Goal: Task Accomplishment & Management: Use online tool/utility

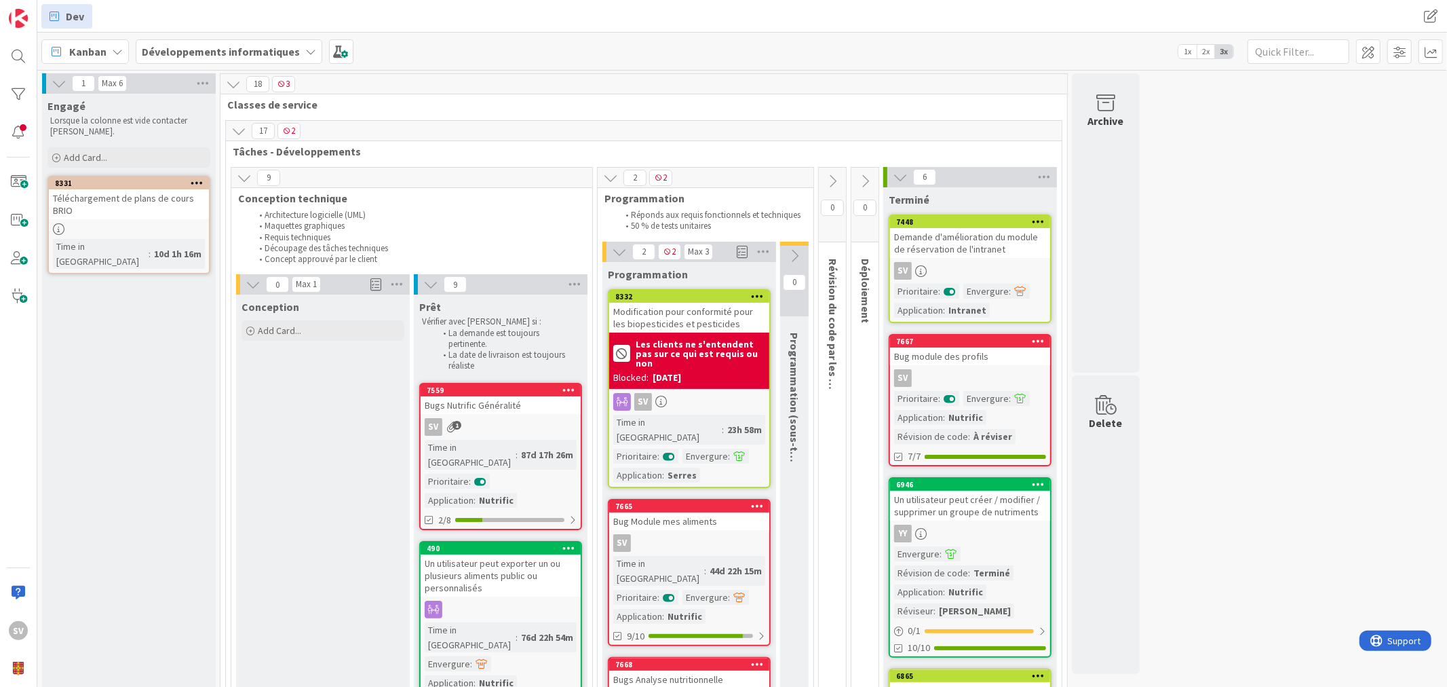
click at [792, 282] on span "0" at bounding box center [794, 282] width 23 height 16
click at [790, 251] on icon at bounding box center [794, 255] width 15 height 15
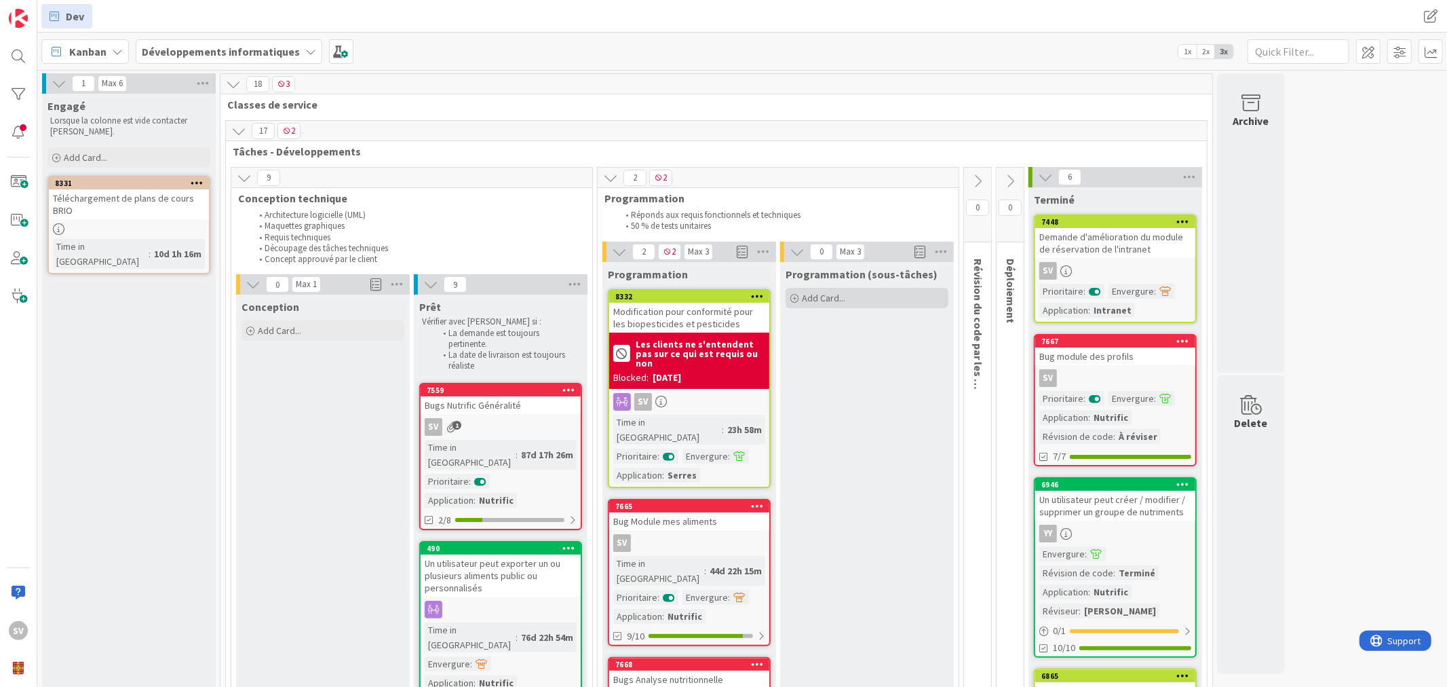
click at [826, 294] on span "Add Card..." at bounding box center [823, 298] width 43 height 12
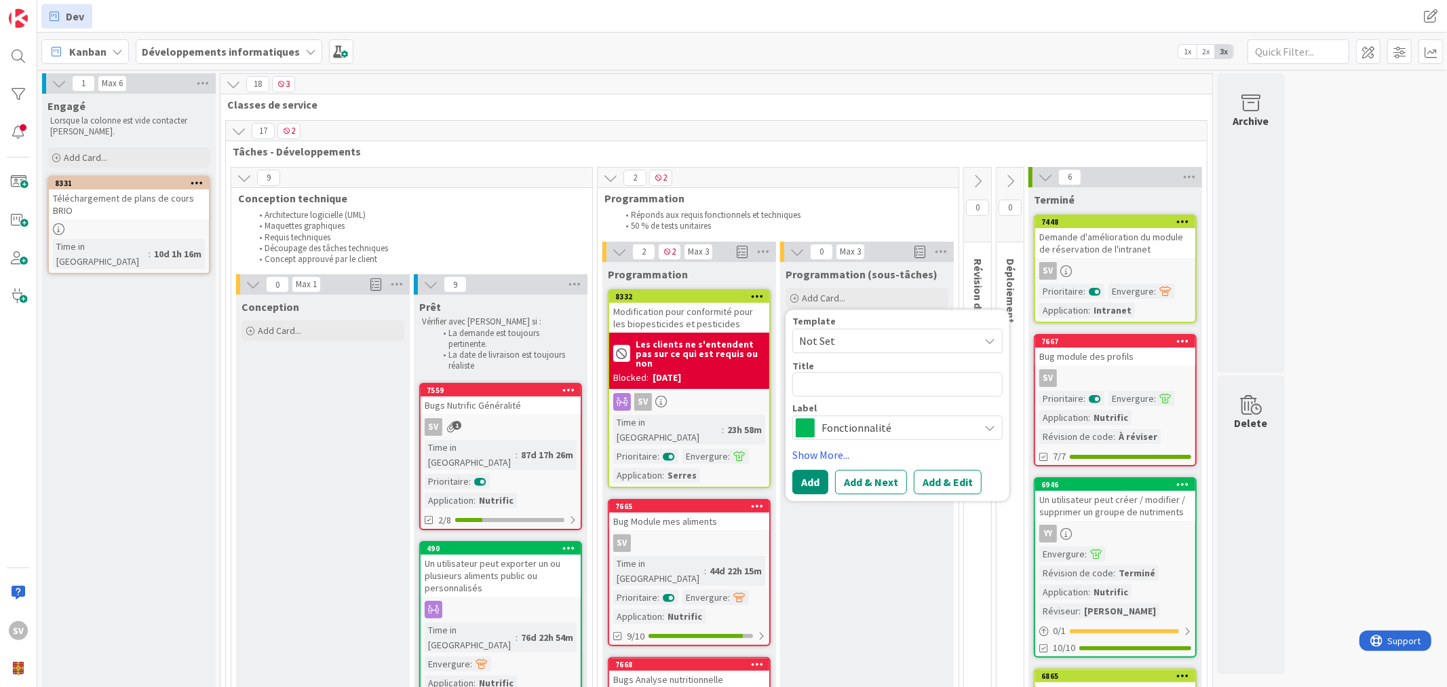
type textarea "x"
type textarea "A"
type textarea "x"
type textarea "Aj"
type textarea "x"
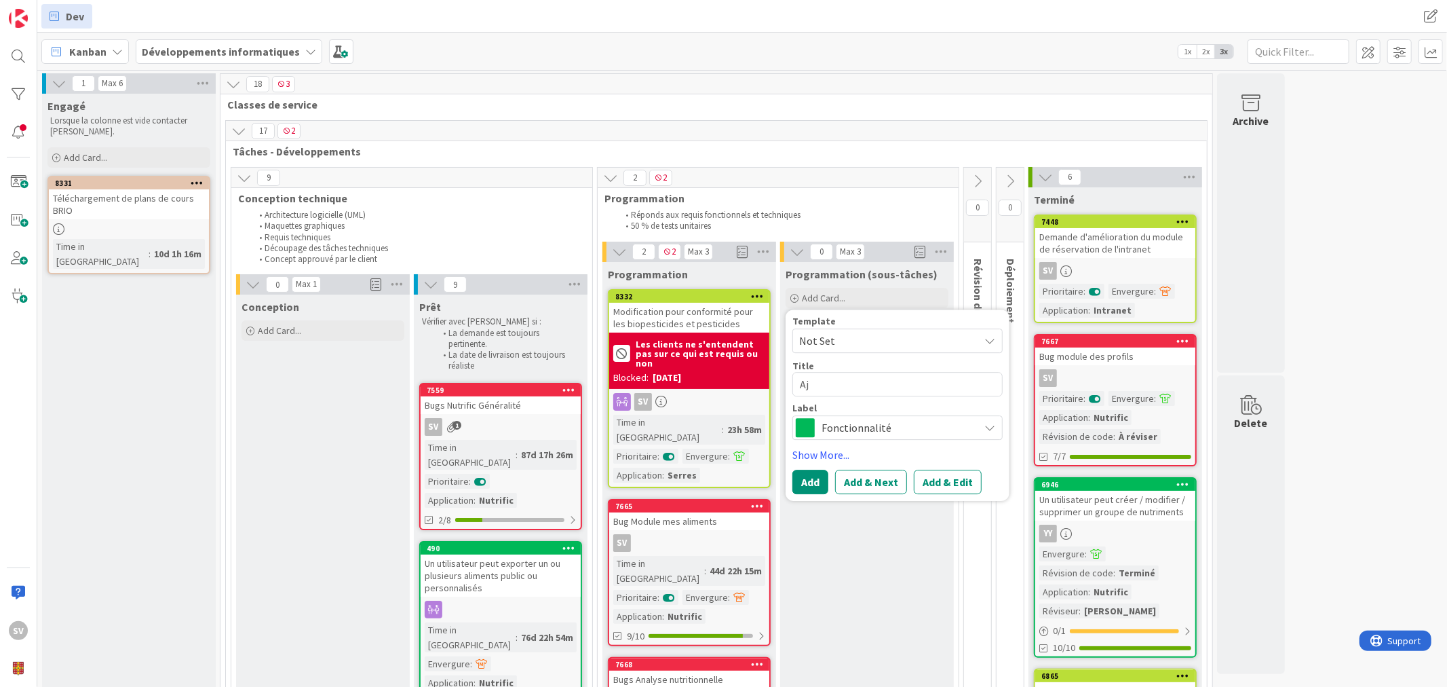
type textarea "Aju"
type textarea "x"
type textarea "Ajus"
type textarea "x"
type textarea "Ajust"
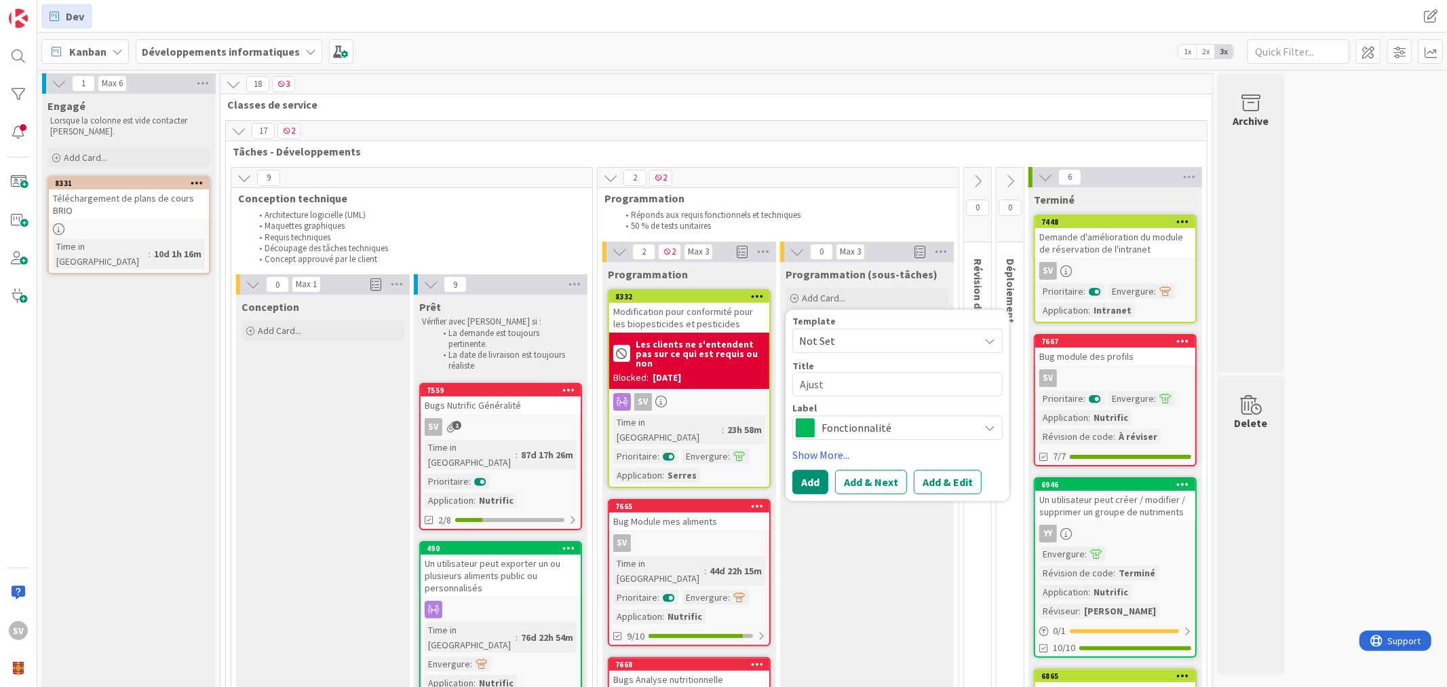
type textarea "x"
type textarea "Ajuste"
type textarea "x"
type textarea "Ajustem"
type textarea "x"
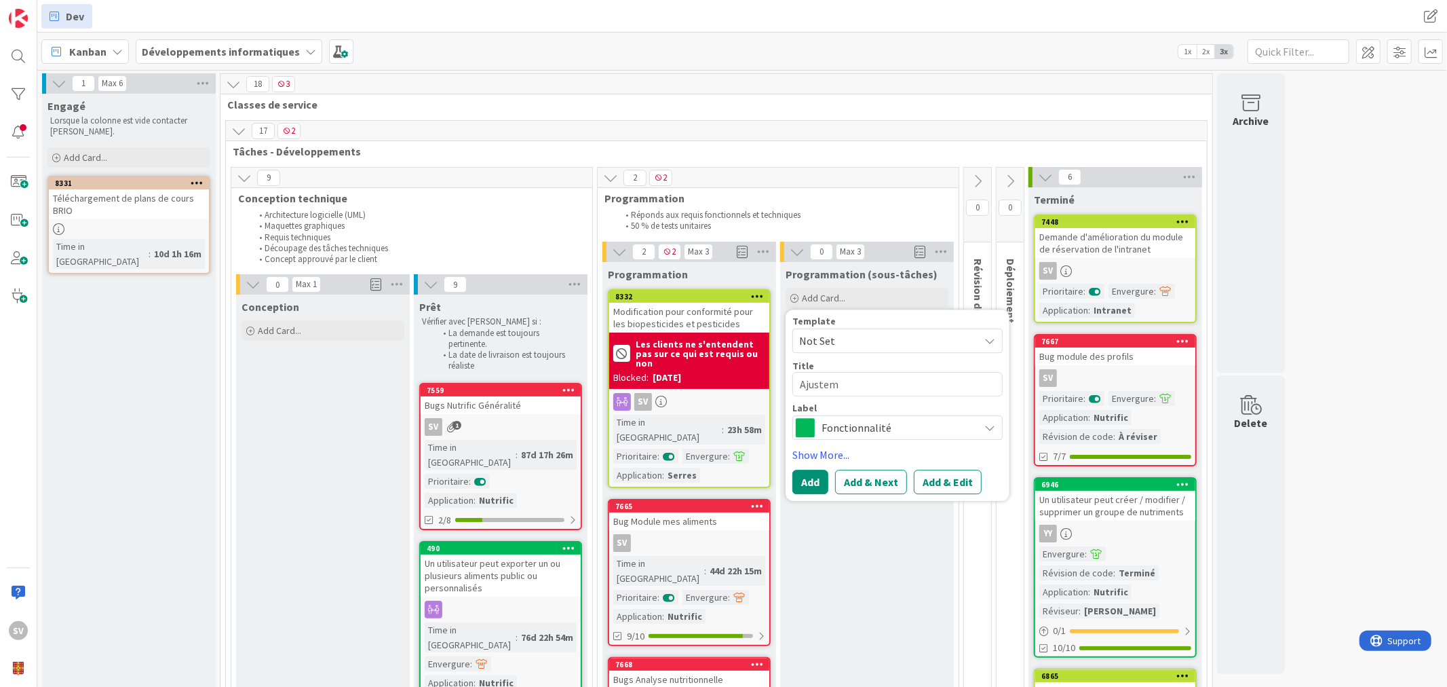
type textarea "Ajusteme"
type textarea "x"
type textarea "Ajustemen"
type textarea "x"
type textarea "Ajustement"
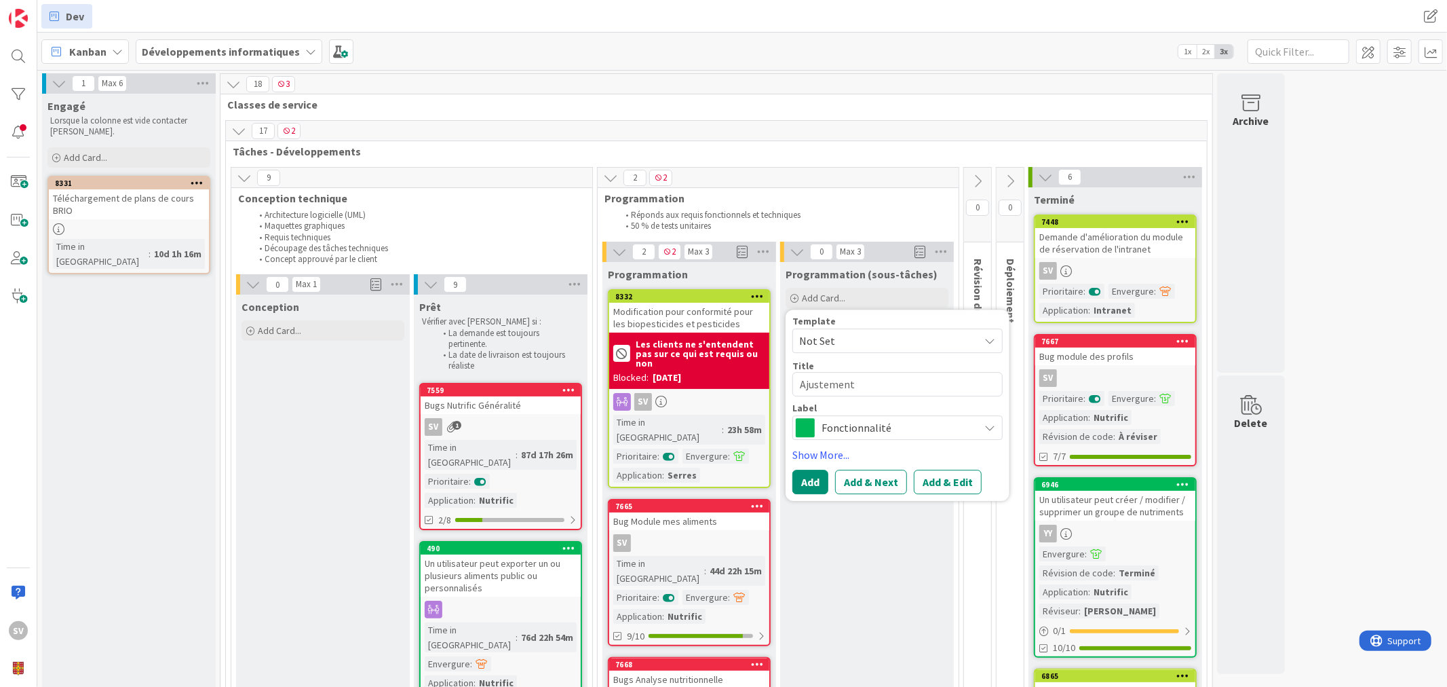
type textarea "x"
type textarea "Ajustement"
type textarea "x"
type textarea "Ajustement d"
type textarea "x"
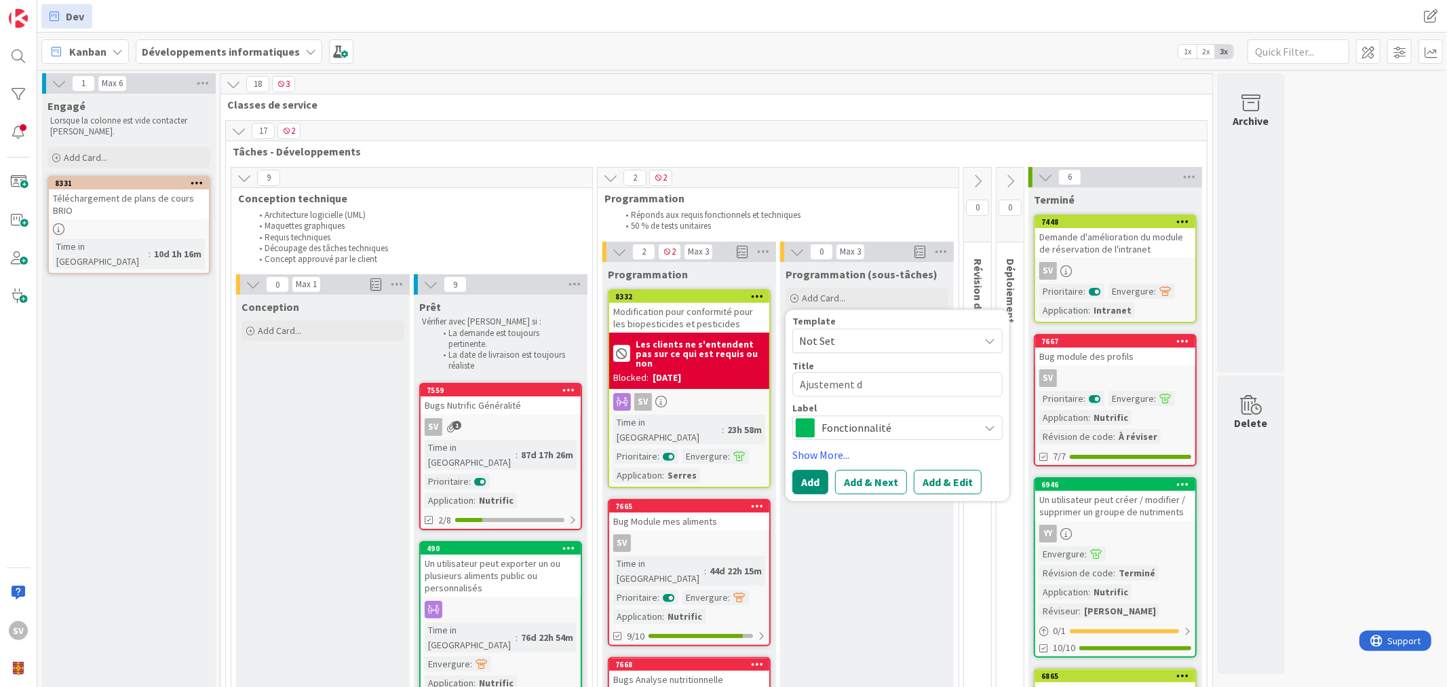
type textarea "Ajustement du"
type textarea "x"
type textarea "Ajustement du"
type textarea "x"
type textarea "Ajustement du T"
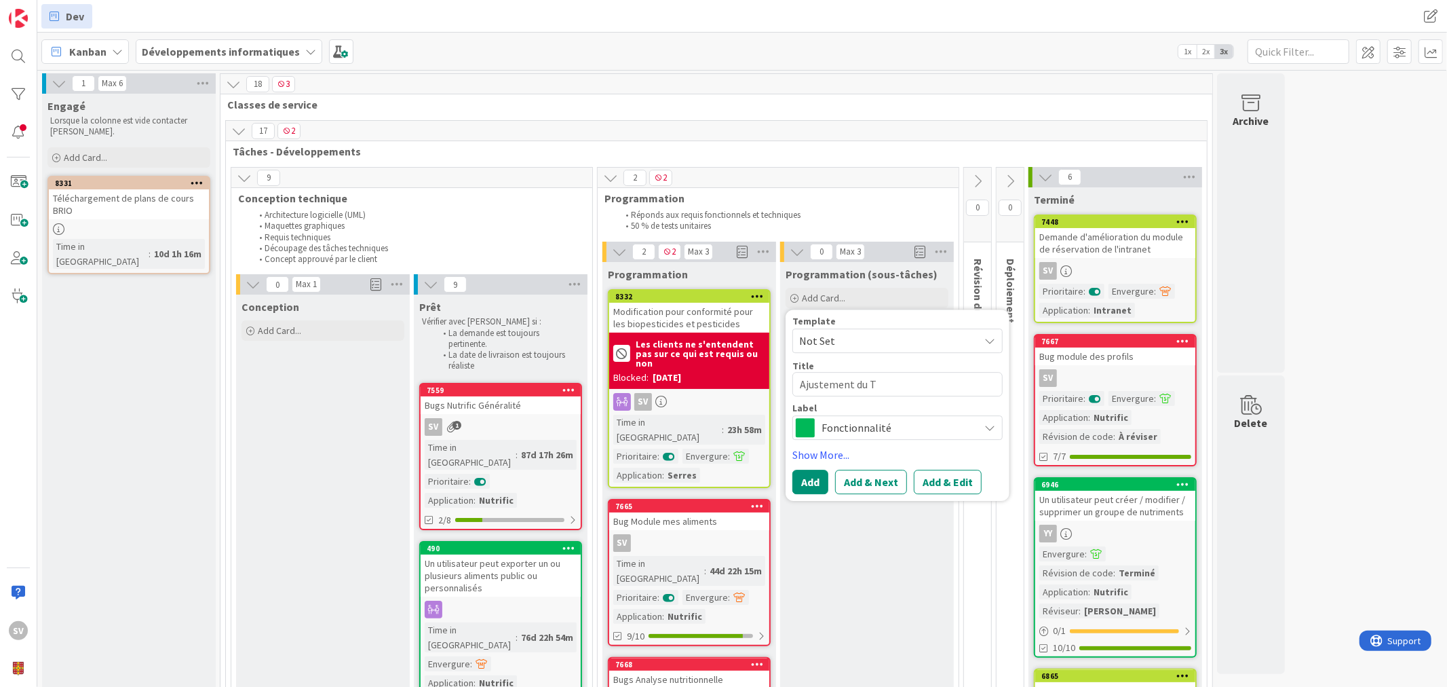
type textarea "x"
type textarea "Ajustement du TS"
type textarea "x"
type textarea "Ajustement du TS"
type textarea "x"
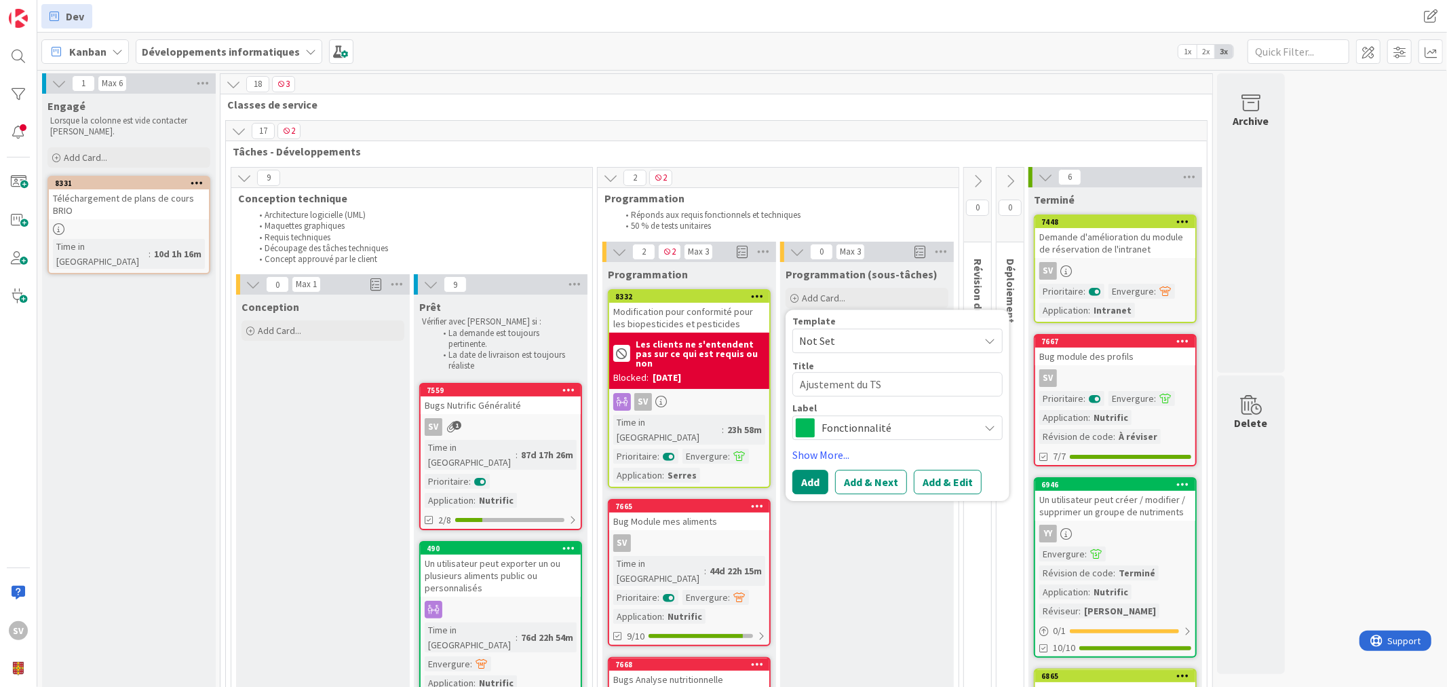
type textarea "Ajustement du TS"
type textarea "x"
type textarea "Ajustement du TSW"
type textarea "x"
type textarea "Ajustement du TSWi"
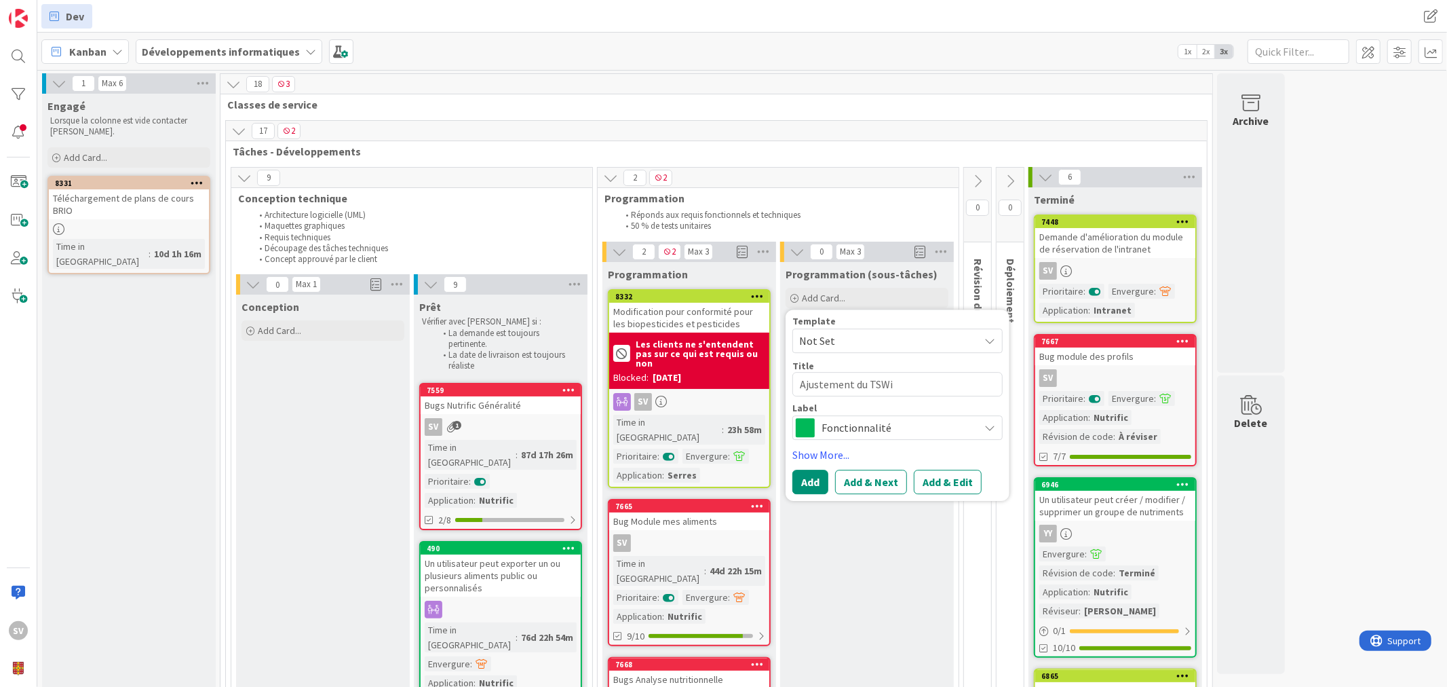
type textarea "x"
type textarea "Ajustement du TSWin"
type textarea "x"
type textarea "Ajustement du TSWink"
click at [905, 436] on span "Fonctionnalité" at bounding box center [897, 427] width 151 height 19
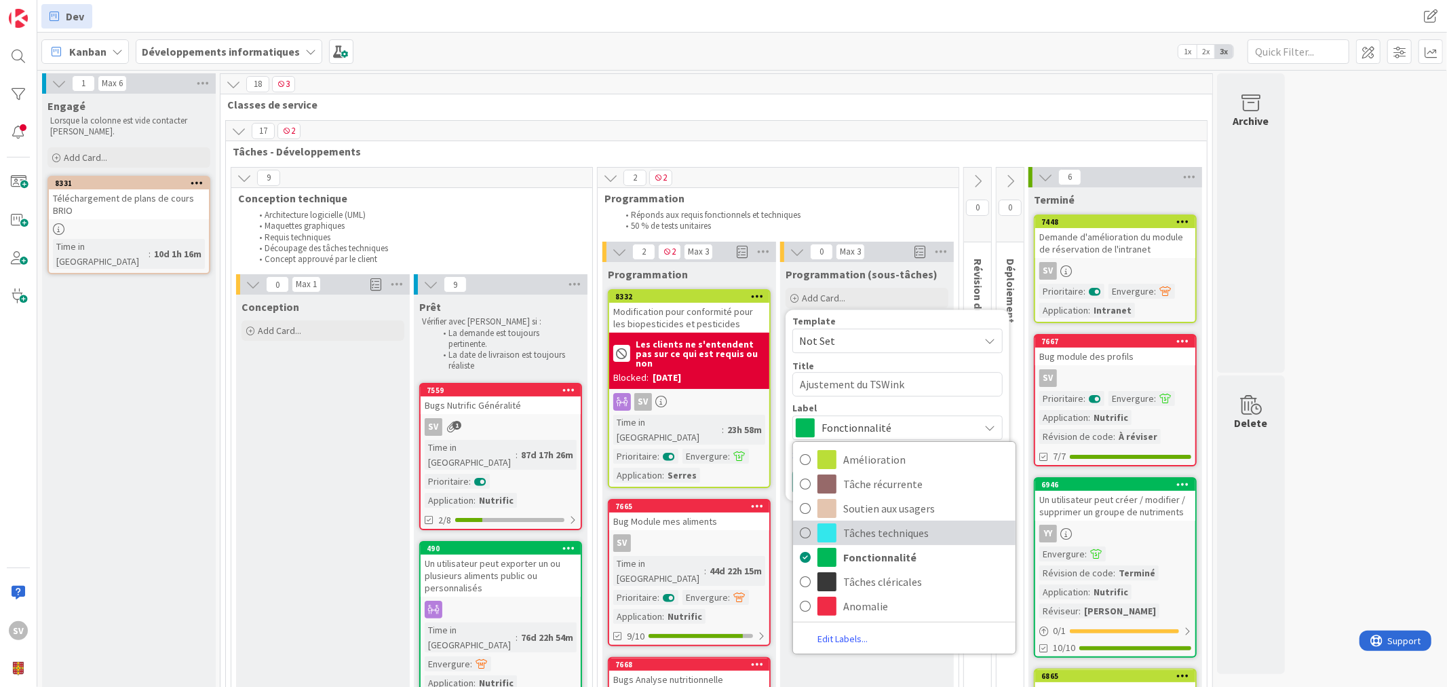
click at [884, 529] on span "Tâches techniques" at bounding box center [926, 532] width 166 height 20
type textarea "x"
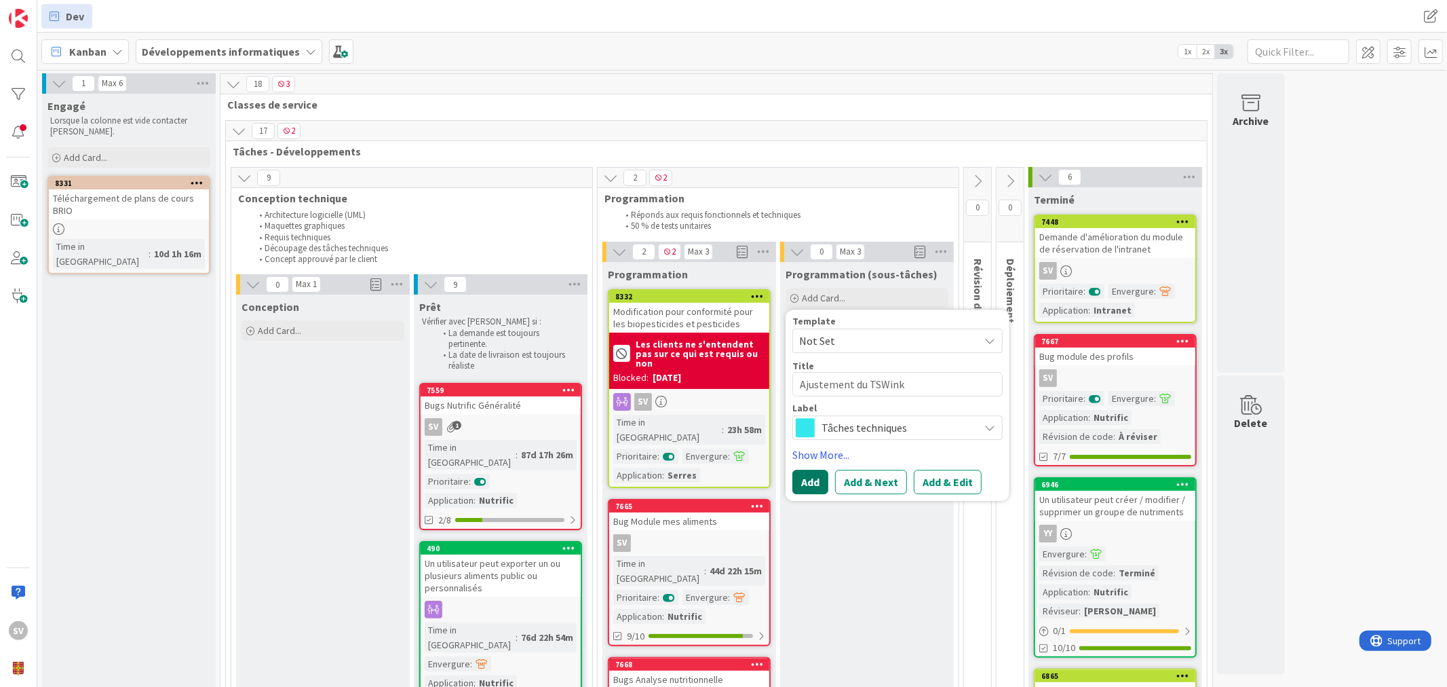
click at [812, 482] on button "Add" at bounding box center [810, 481] width 36 height 24
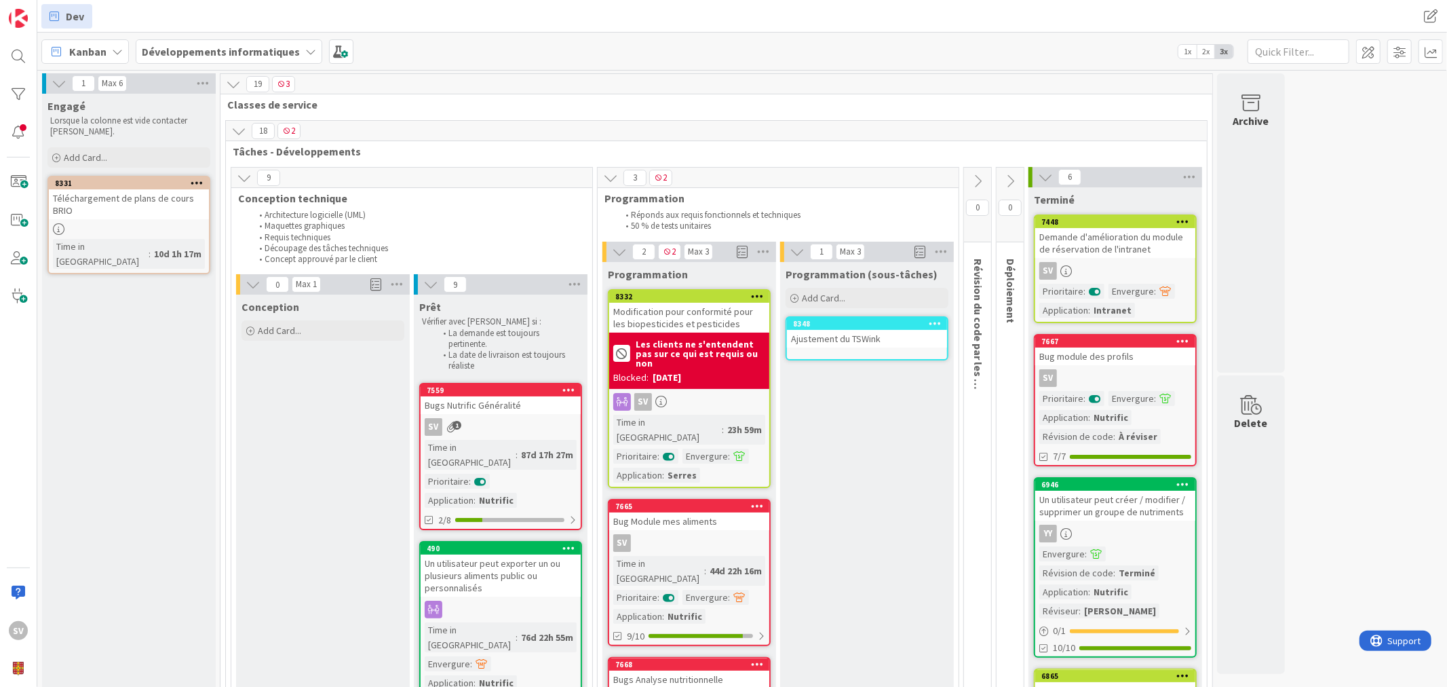
click at [877, 330] on div "Ajustement du TSWink" at bounding box center [867, 339] width 160 height 18
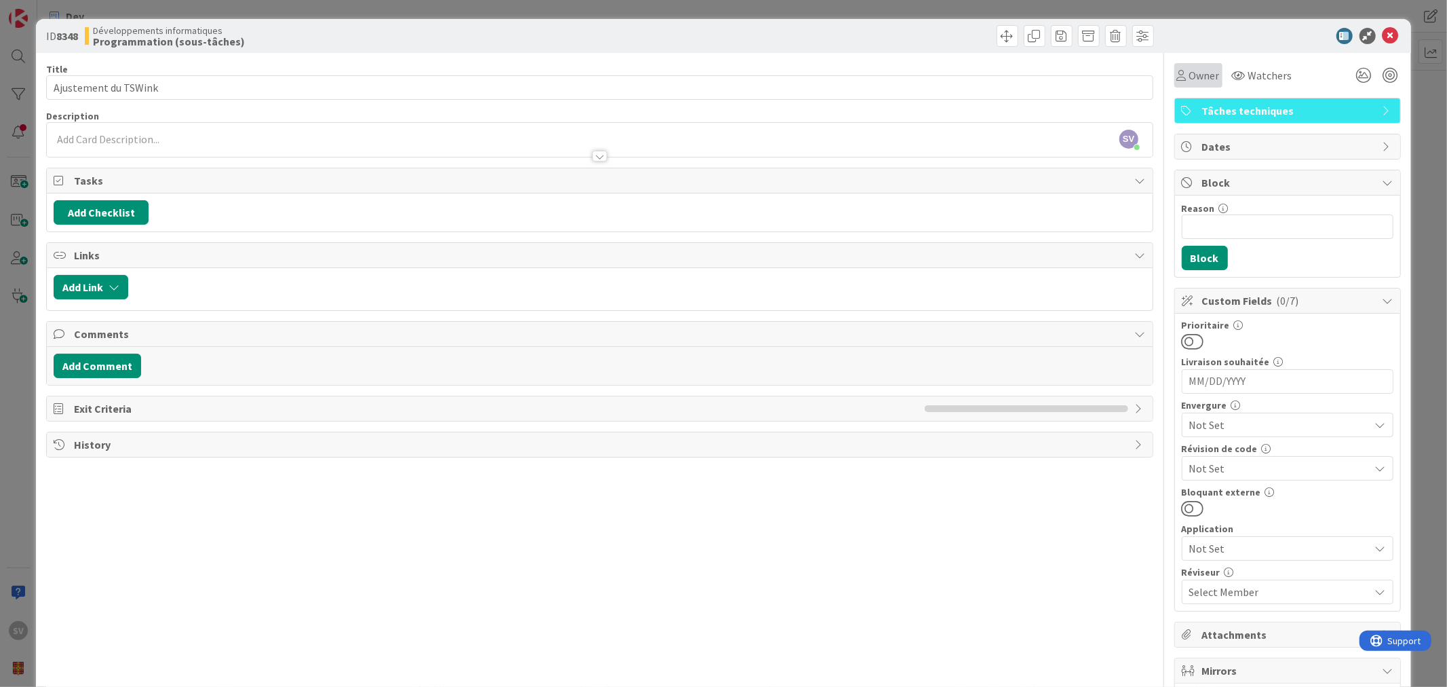
click at [1189, 75] on span "Owner" at bounding box center [1204, 75] width 31 height 16
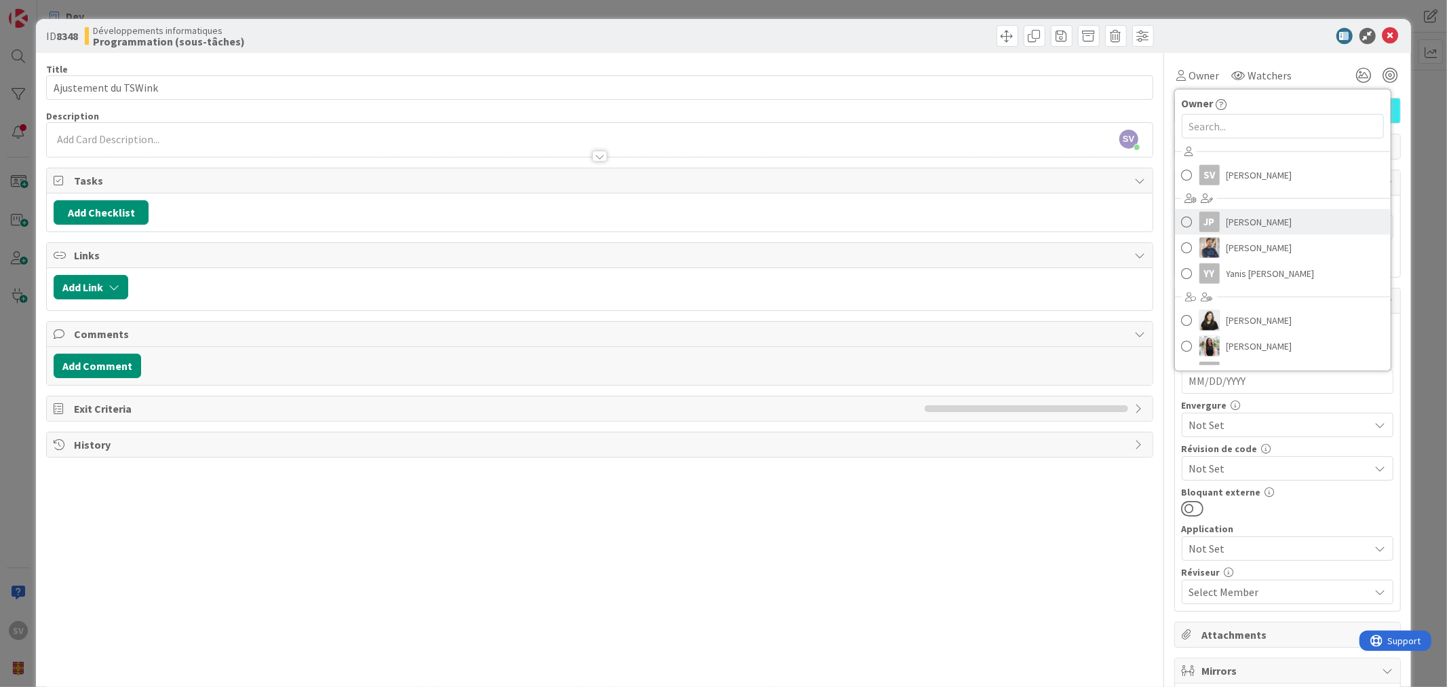
click at [1247, 223] on span "Jonathan Pelchat" at bounding box center [1260, 222] width 66 height 20
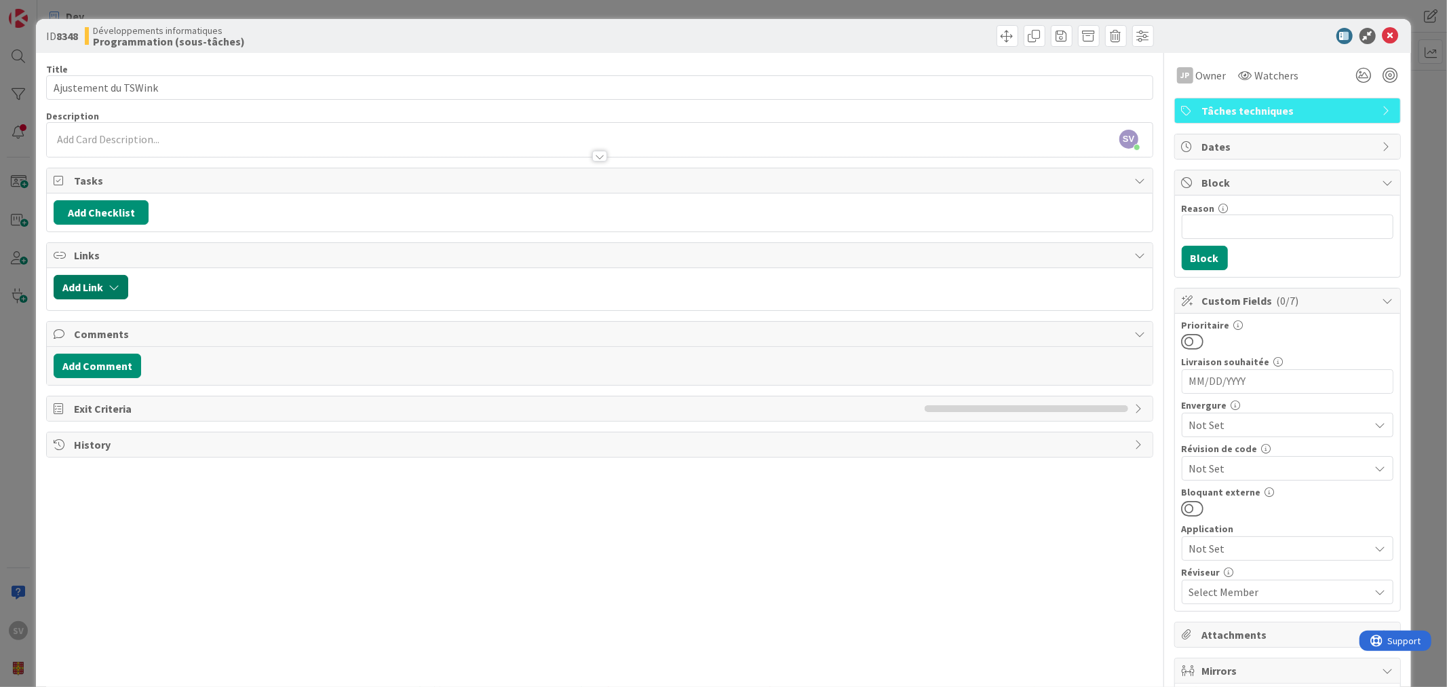
click at [112, 275] on div "Add Link" at bounding box center [599, 289] width 1105 height 42
click at [109, 287] on icon "button" at bounding box center [114, 287] width 11 height 11
click at [149, 368] on span "Current Board" at bounding box center [144, 371] width 152 height 19
click at [226, 334] on div "Existing" at bounding box center [203, 339] width 94 height 23
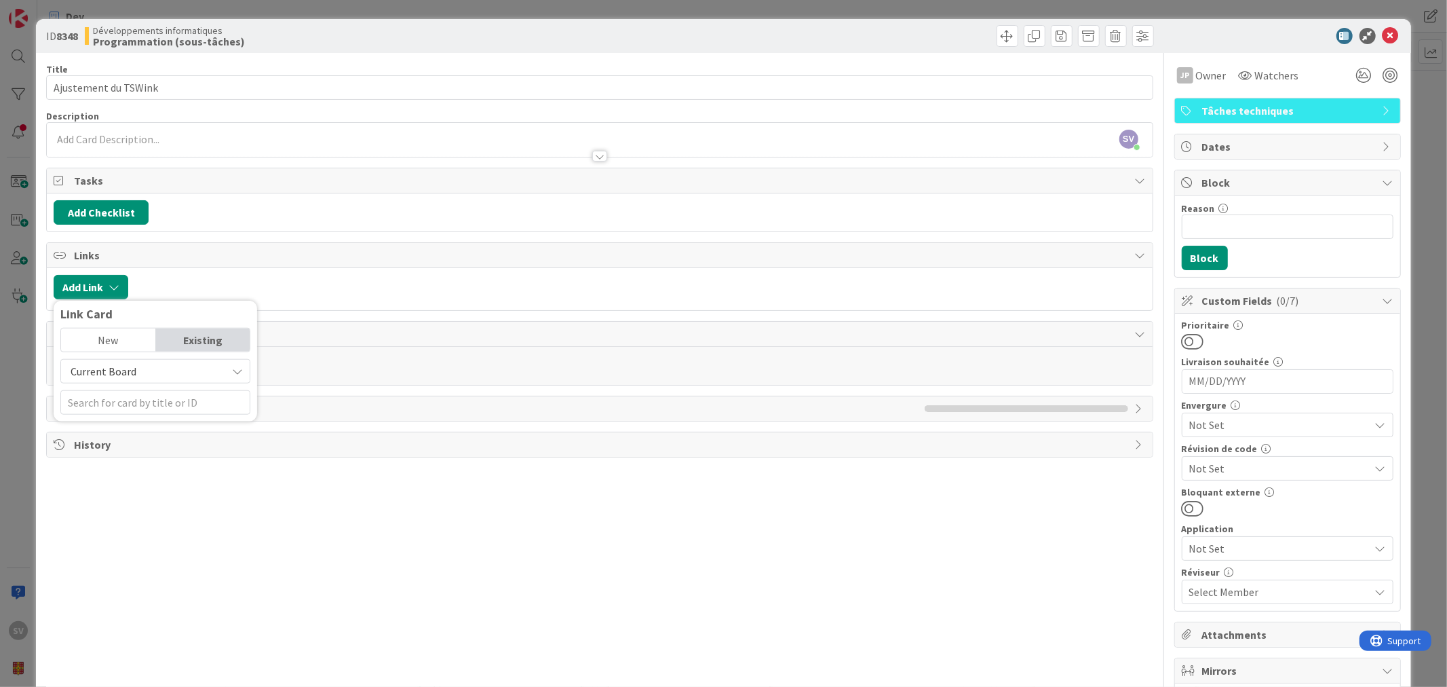
click at [200, 341] on div "Existing" at bounding box center [203, 339] width 94 height 23
click at [197, 342] on div "Existing" at bounding box center [203, 339] width 94 height 23
click at [120, 290] on button "Add Link" at bounding box center [91, 287] width 75 height 24
click at [143, 374] on span "Current Board" at bounding box center [144, 371] width 152 height 19
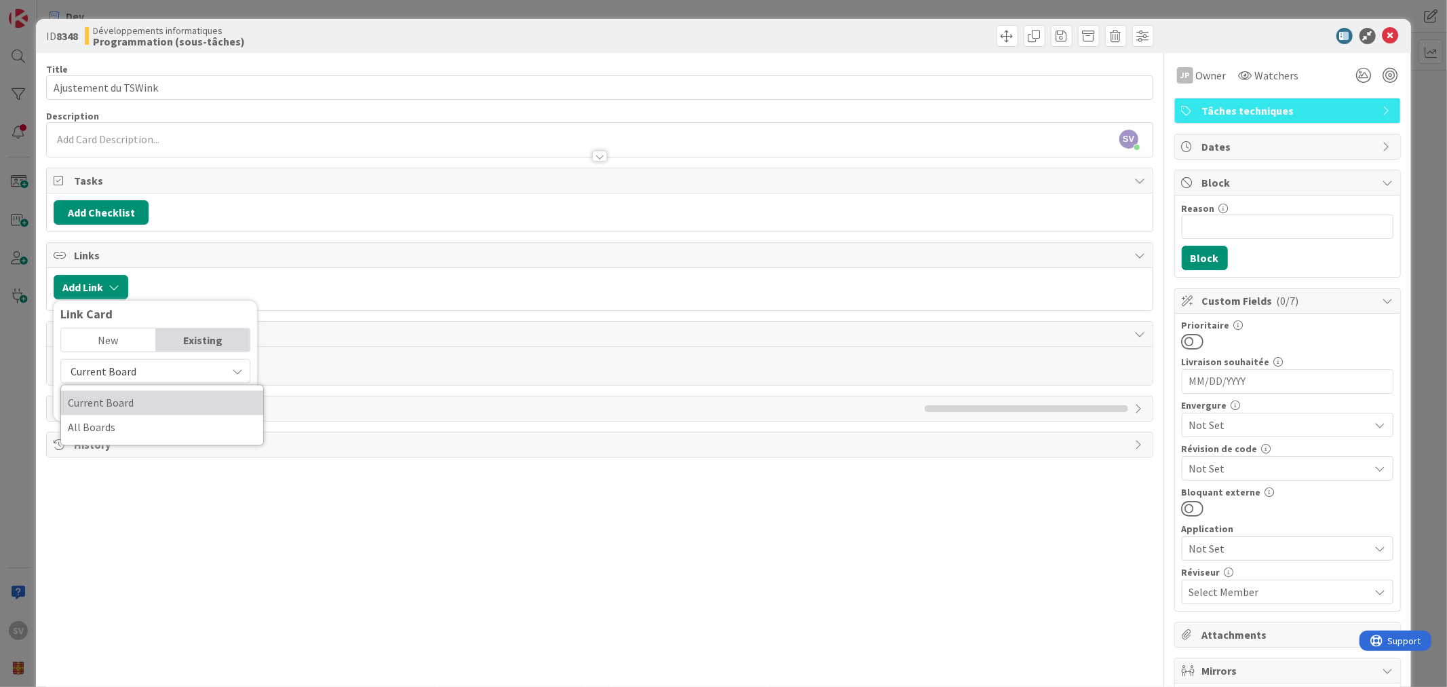
click at [130, 396] on span "Current Board" at bounding box center [162, 403] width 189 height 20
click at [161, 404] on input "text" at bounding box center [155, 402] width 190 height 24
type input "a"
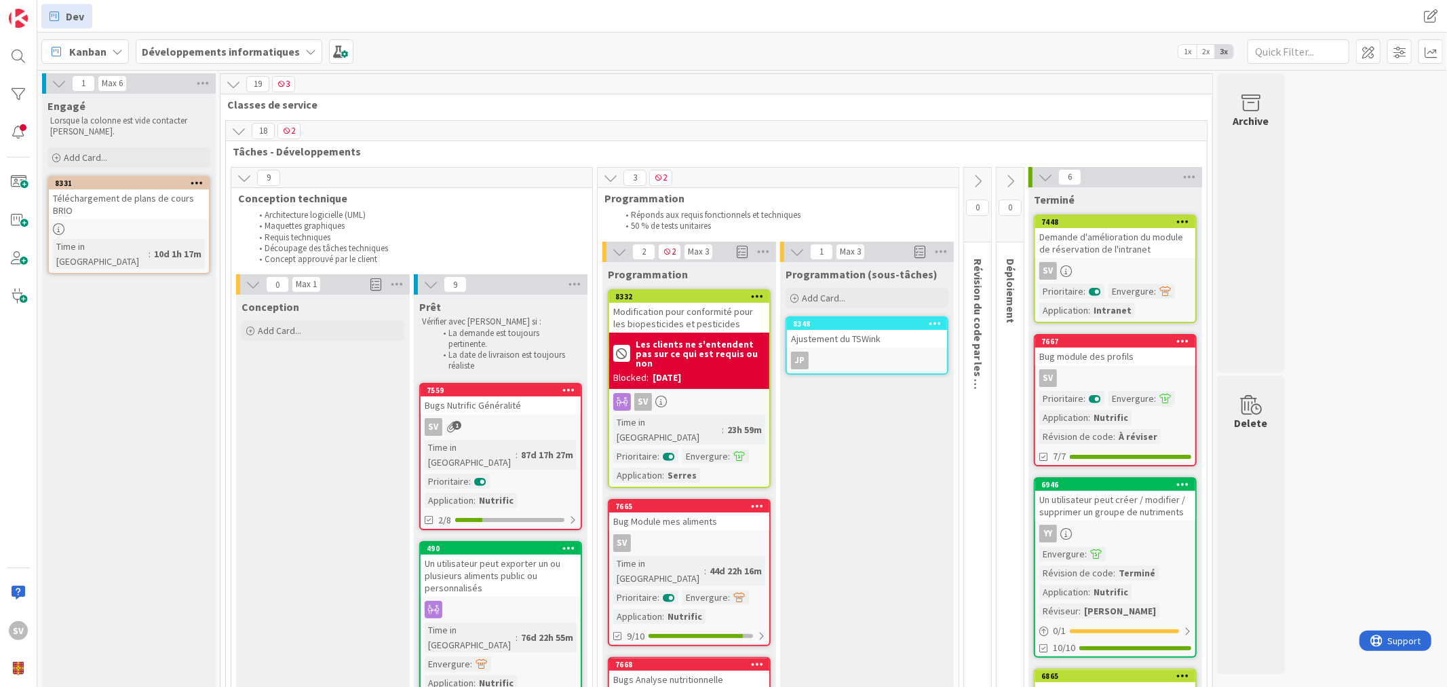
scroll to position [201, 0]
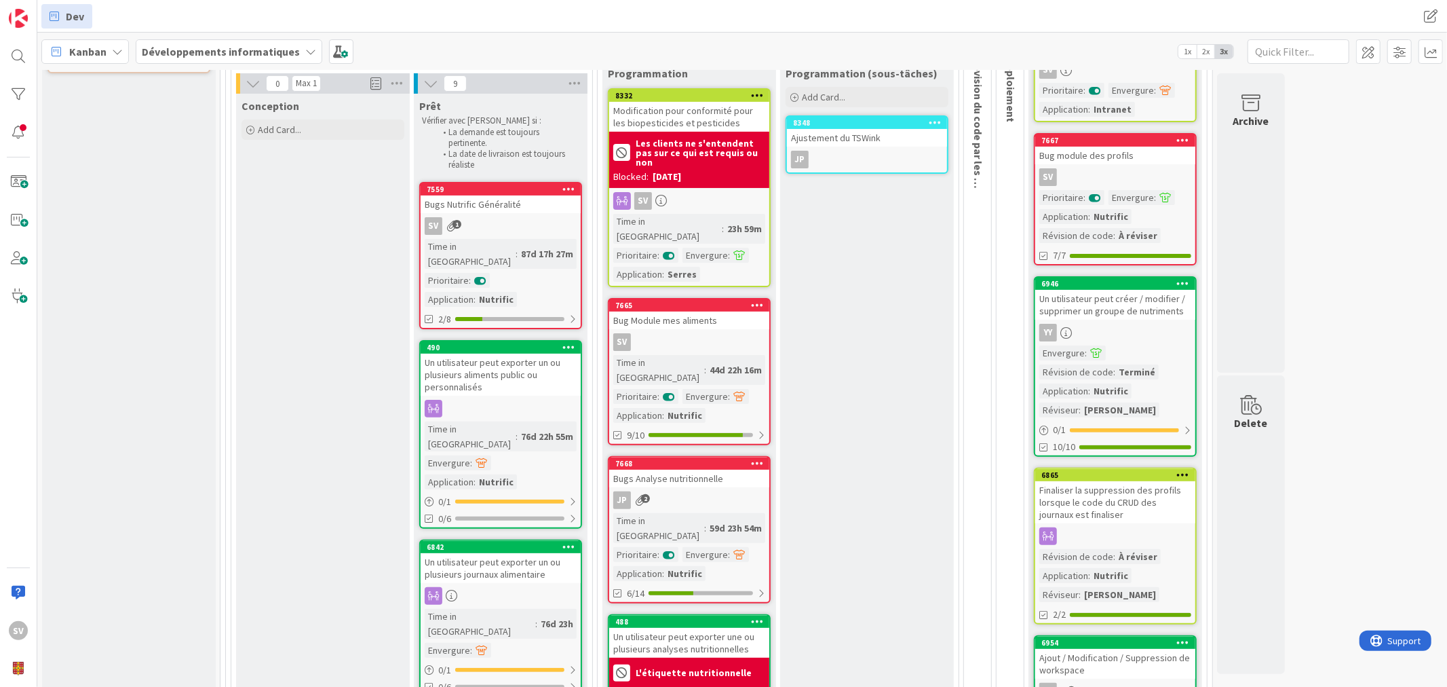
click at [862, 134] on div "Ajustement du TSWink" at bounding box center [867, 138] width 160 height 18
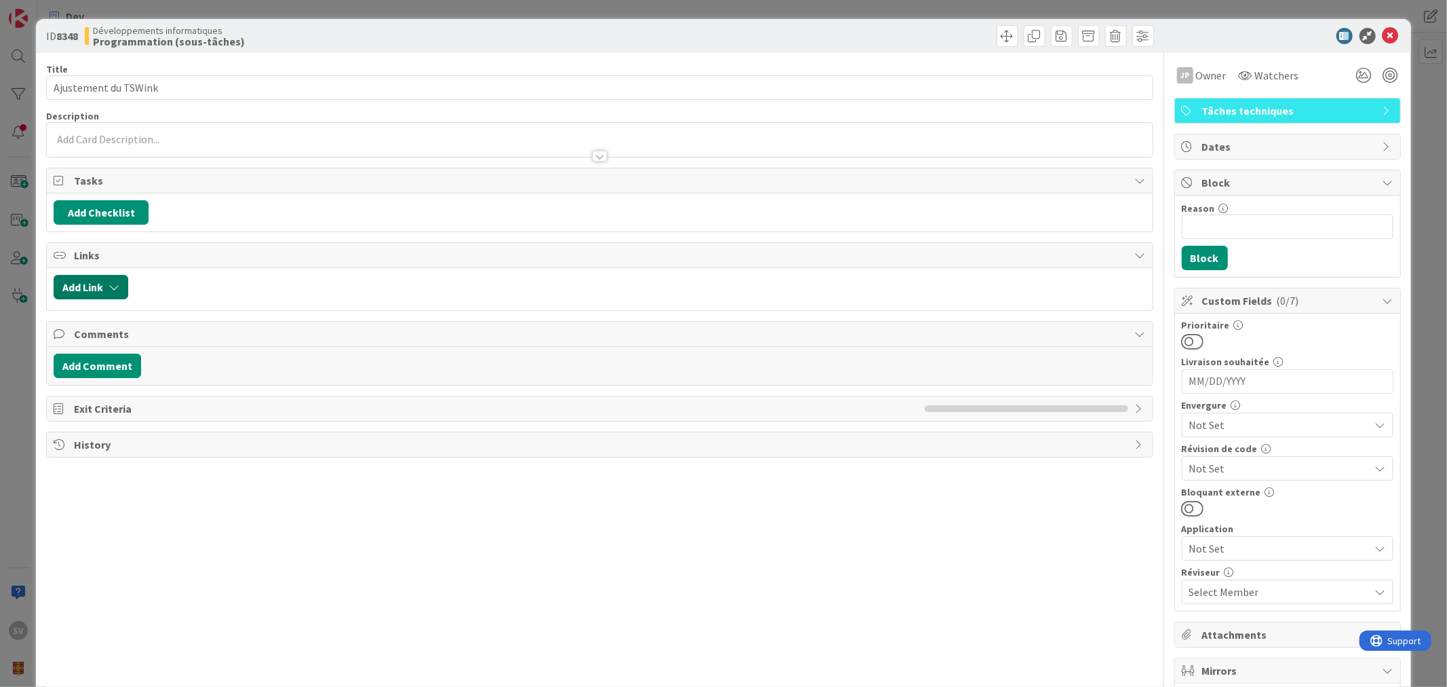
click at [115, 289] on icon "button" at bounding box center [114, 287] width 11 height 11
click at [199, 335] on div "Existing" at bounding box center [203, 339] width 94 height 23
click at [168, 368] on span "Current Board" at bounding box center [144, 371] width 152 height 19
click at [176, 363] on span "Current Board" at bounding box center [144, 371] width 152 height 19
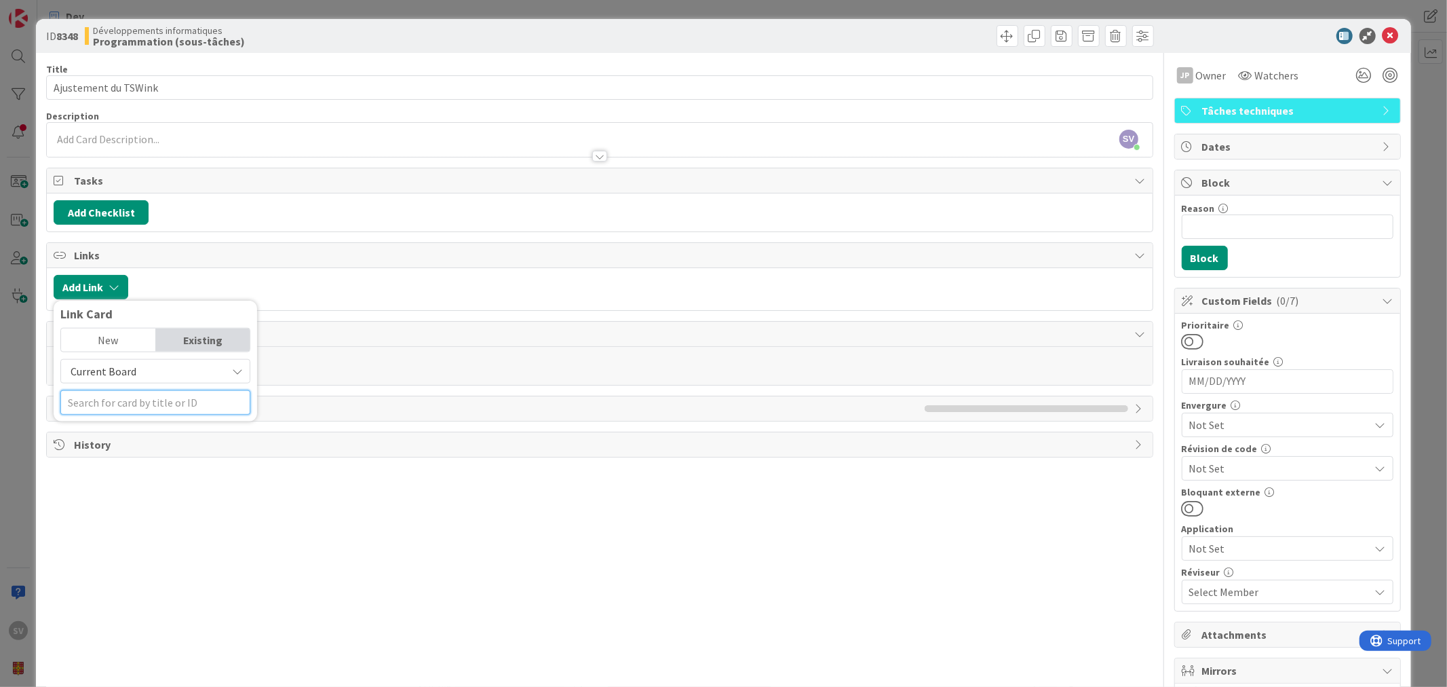
click at [161, 402] on input "text" at bounding box center [155, 402] width 190 height 24
type input "A"
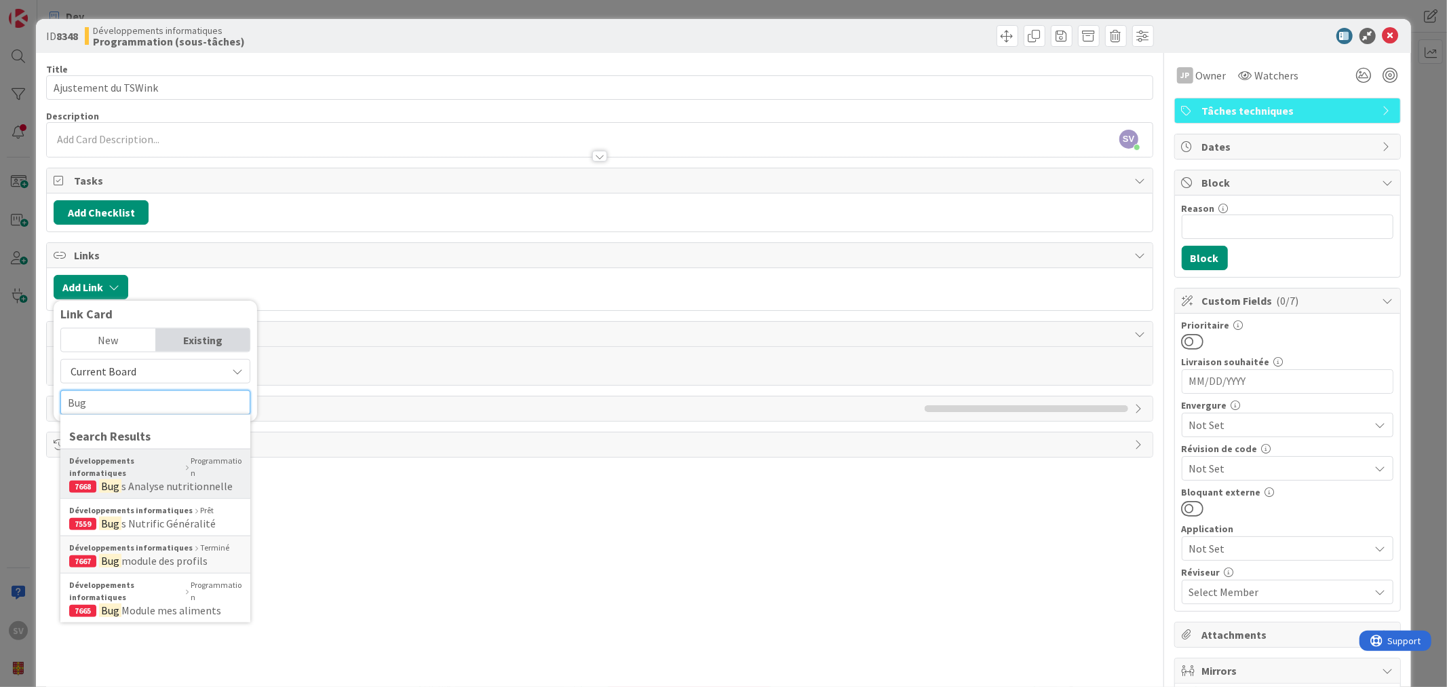
type input "Bug"
click at [155, 463] on b "Développements informatiques" at bounding box center [126, 467] width 114 height 24
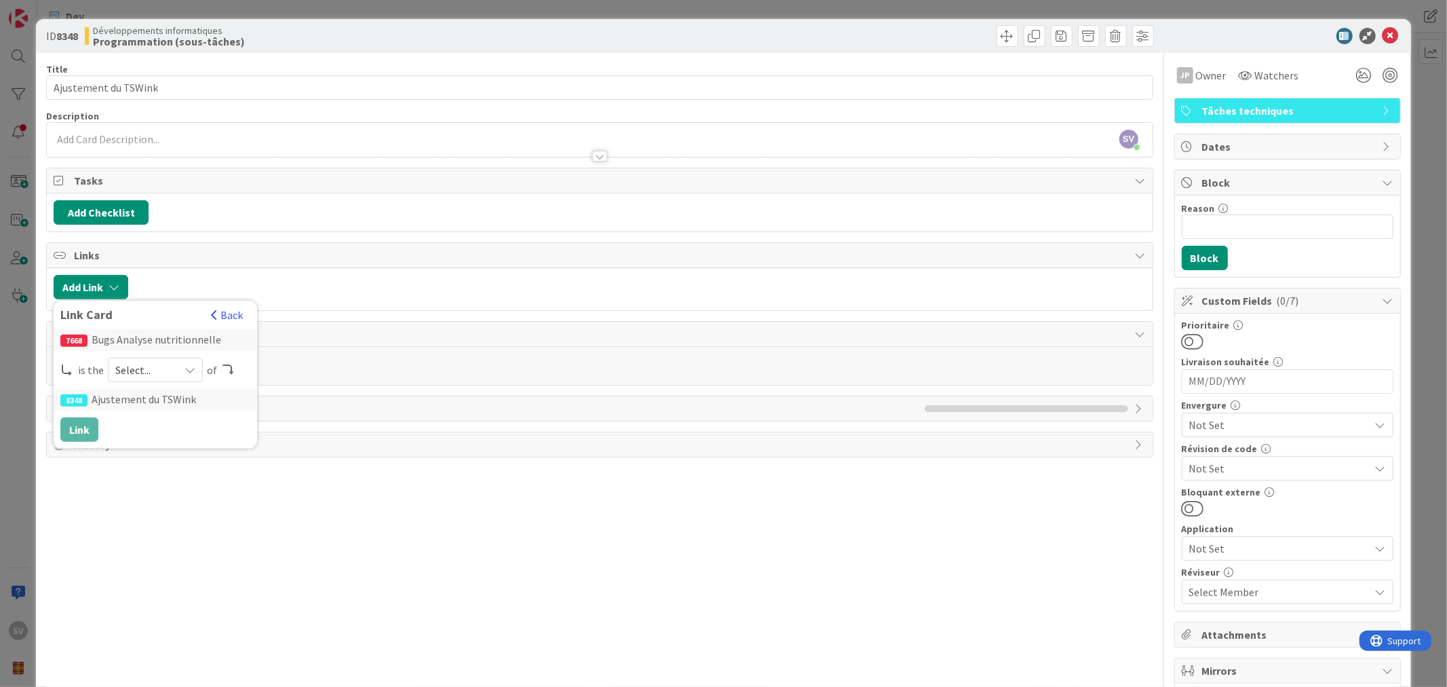
click at [180, 370] on div "Select..." at bounding box center [155, 370] width 95 height 24
click at [174, 398] on span "parent" at bounding box center [227, 401] width 153 height 20
click at [87, 429] on button "Link" at bounding box center [79, 429] width 38 height 24
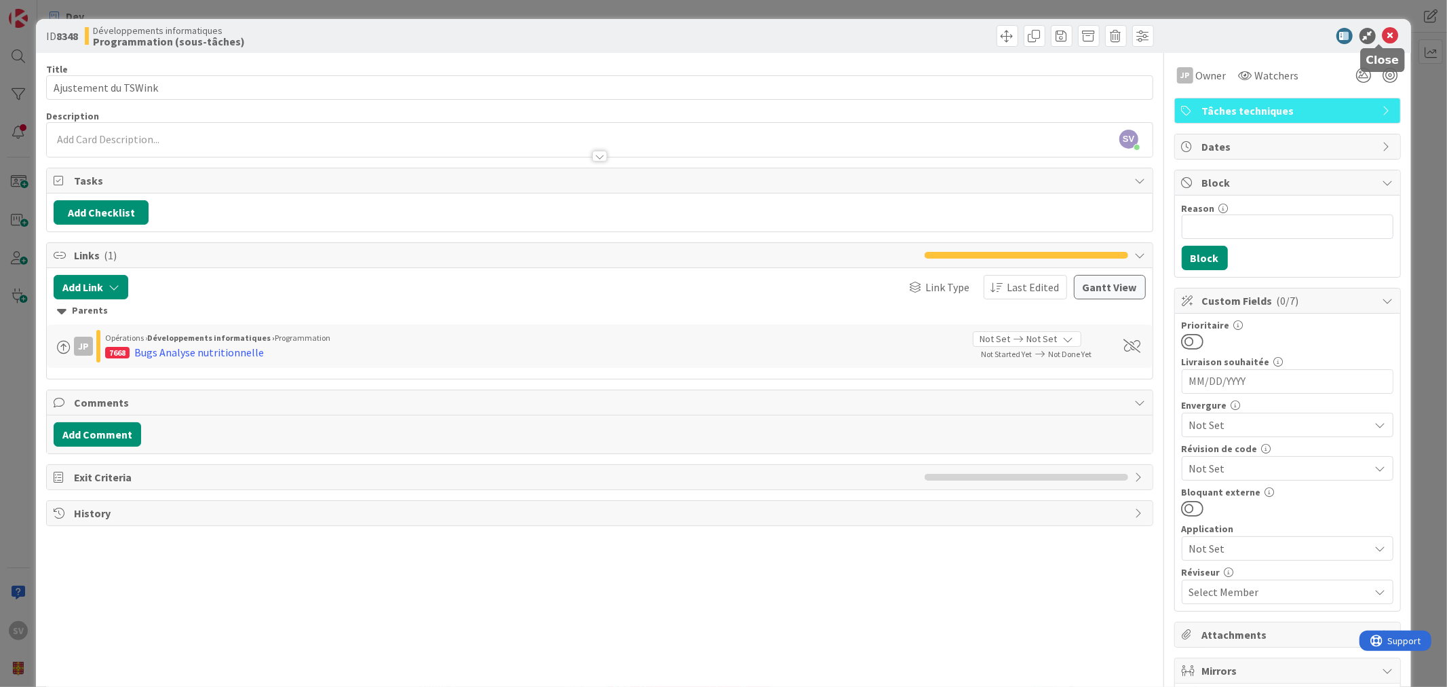
click at [1383, 29] on icon at bounding box center [1391, 36] width 16 height 16
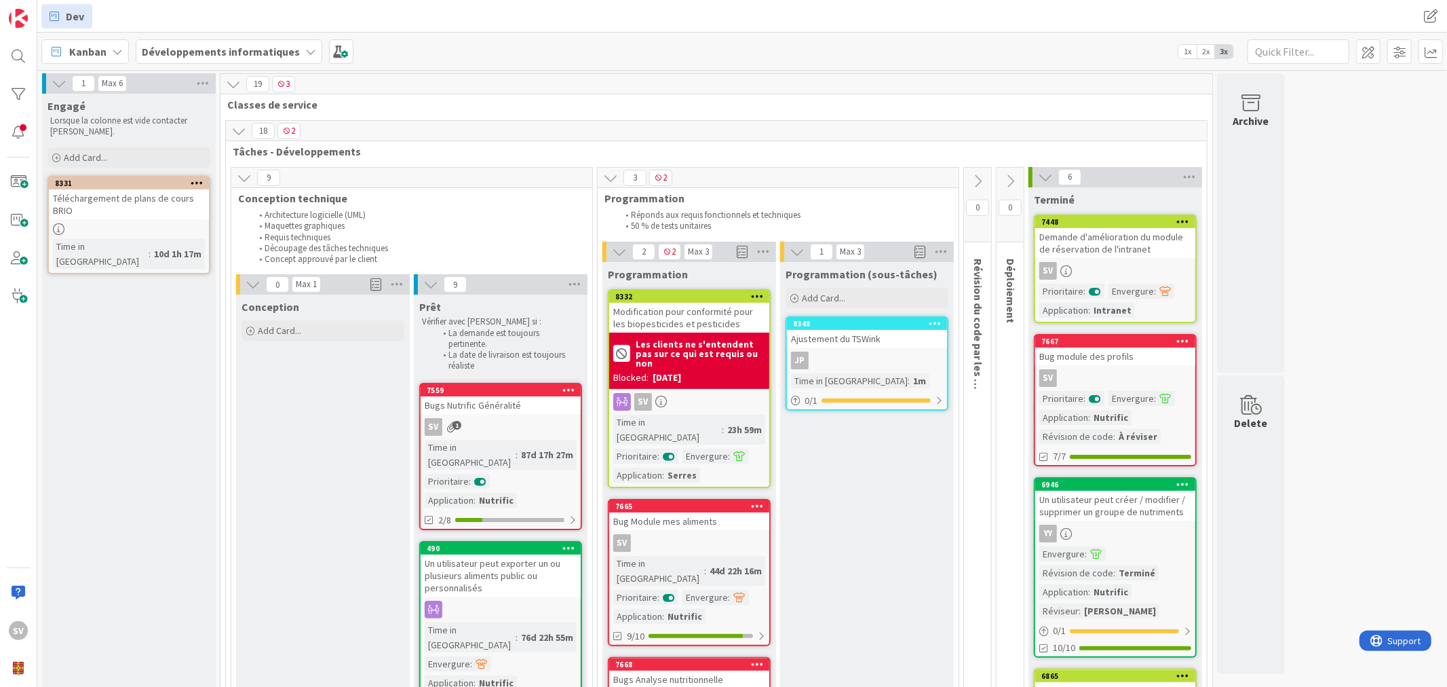
click at [881, 327] on div "8348" at bounding box center [870, 323] width 154 height 9
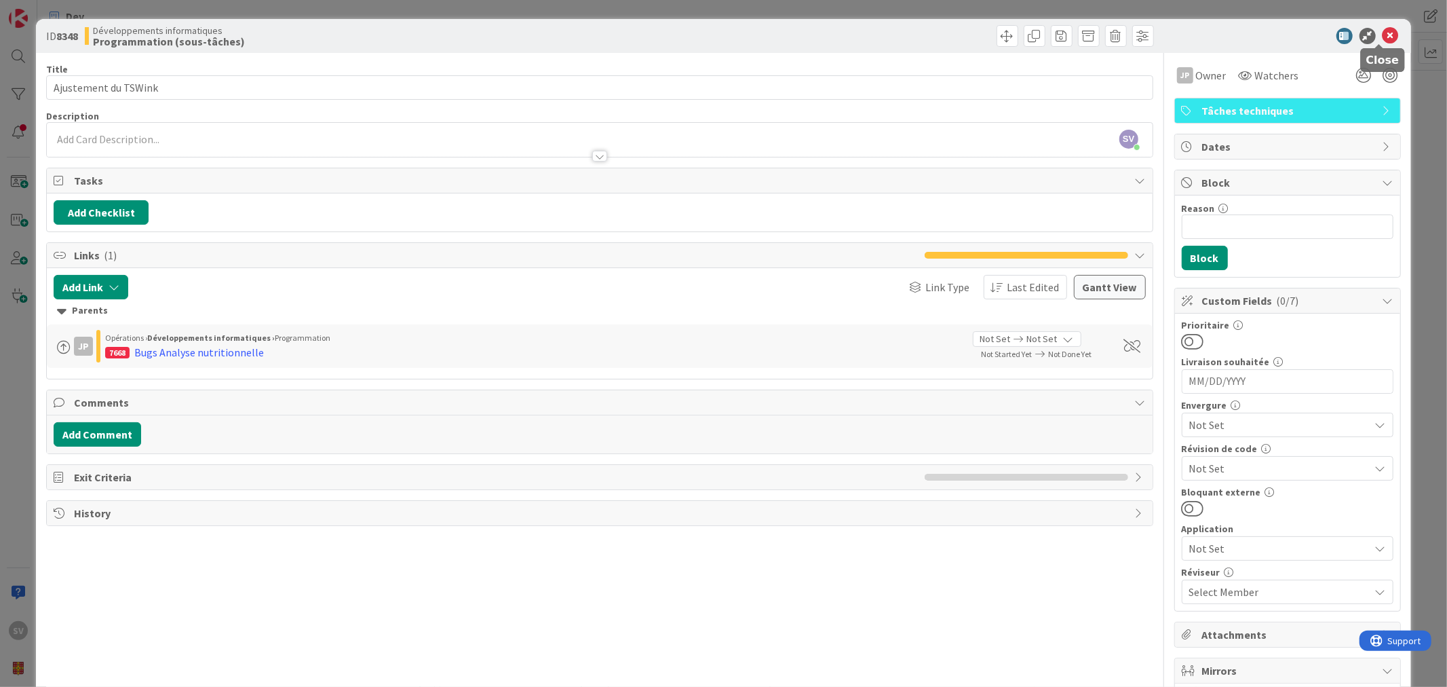
click at [1383, 35] on icon at bounding box center [1391, 36] width 16 height 16
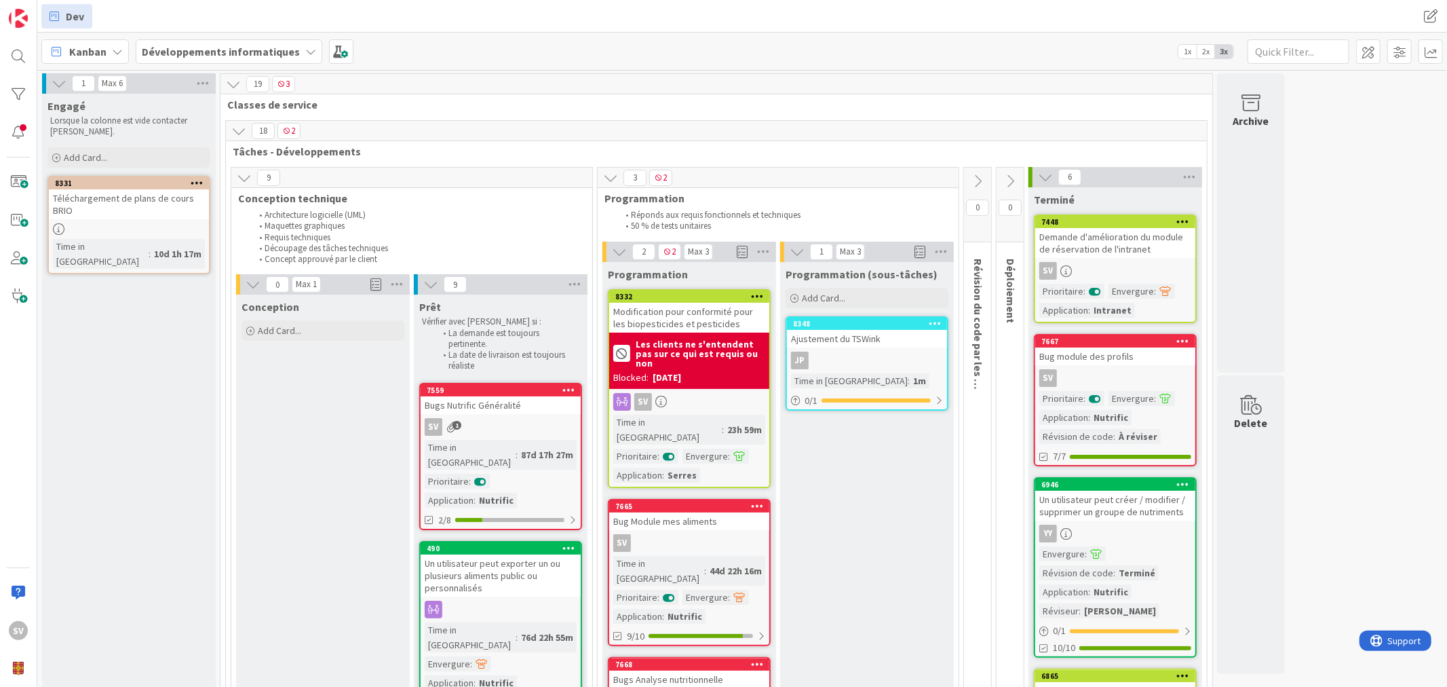
click at [900, 331] on div "Ajustement du TSWink" at bounding box center [867, 339] width 160 height 18
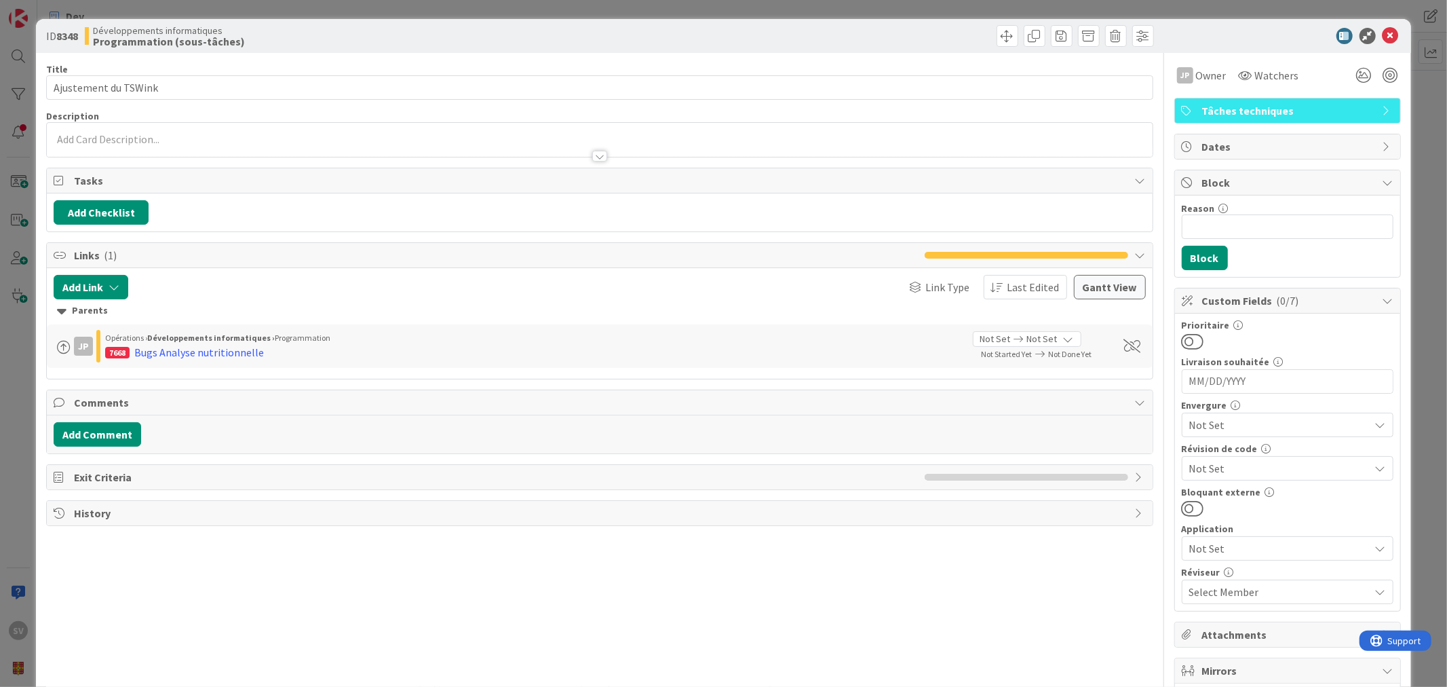
scroll to position [383, 0]
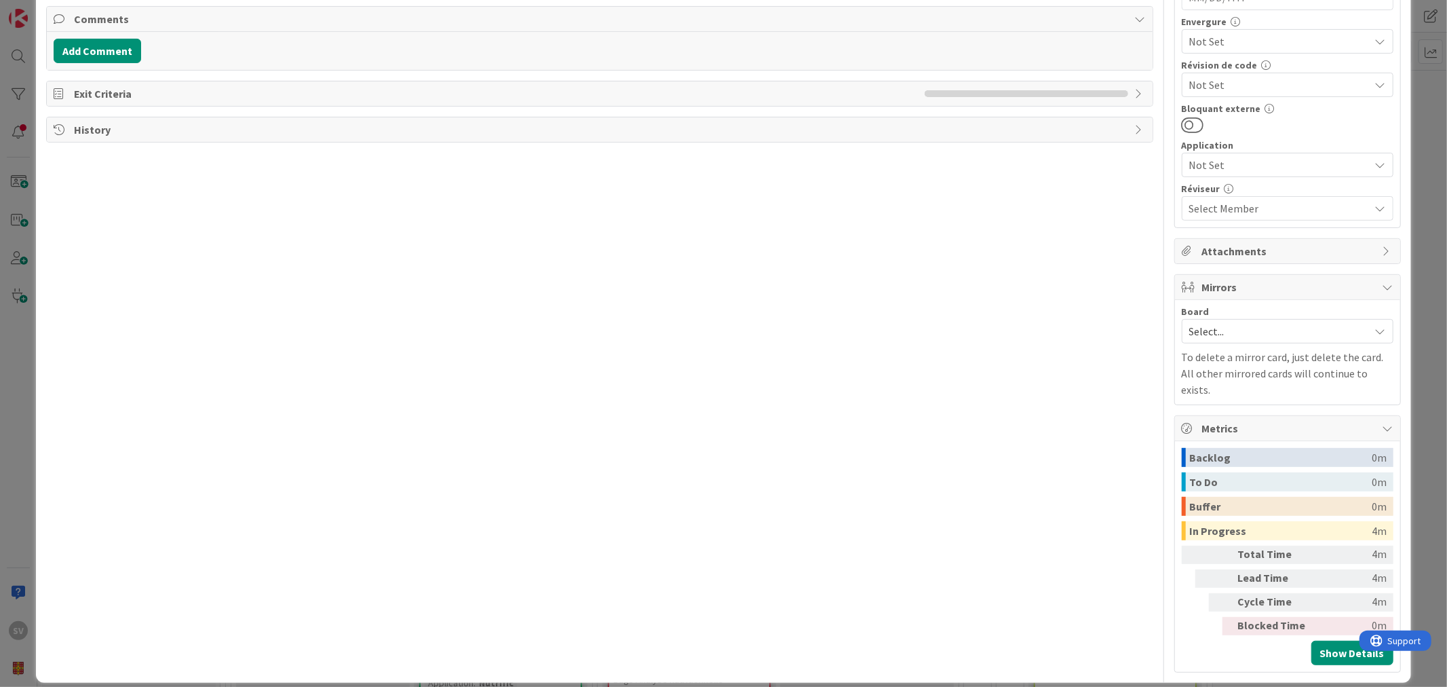
click at [1312, 161] on span "Not Set" at bounding box center [1276, 164] width 174 height 19
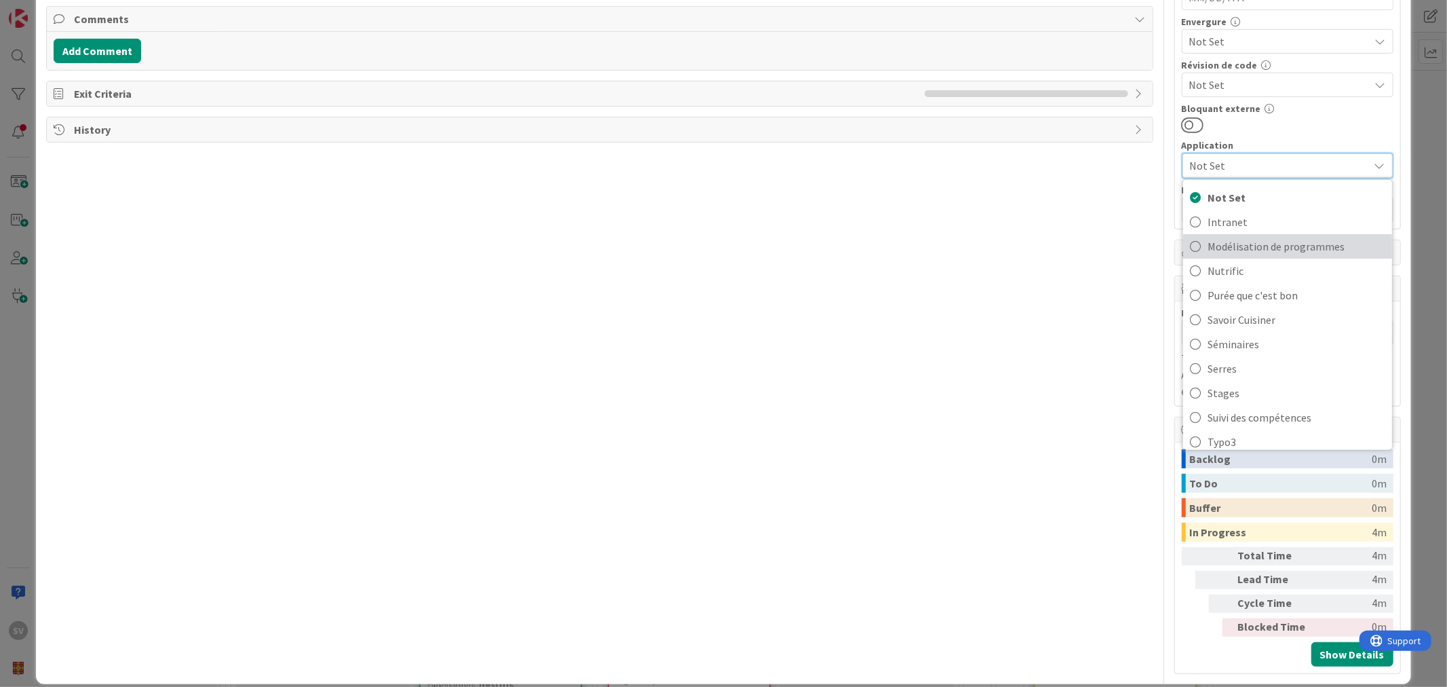
scroll to position [9, 0]
click at [1227, 254] on span "Nutrific" at bounding box center [1297, 261] width 178 height 20
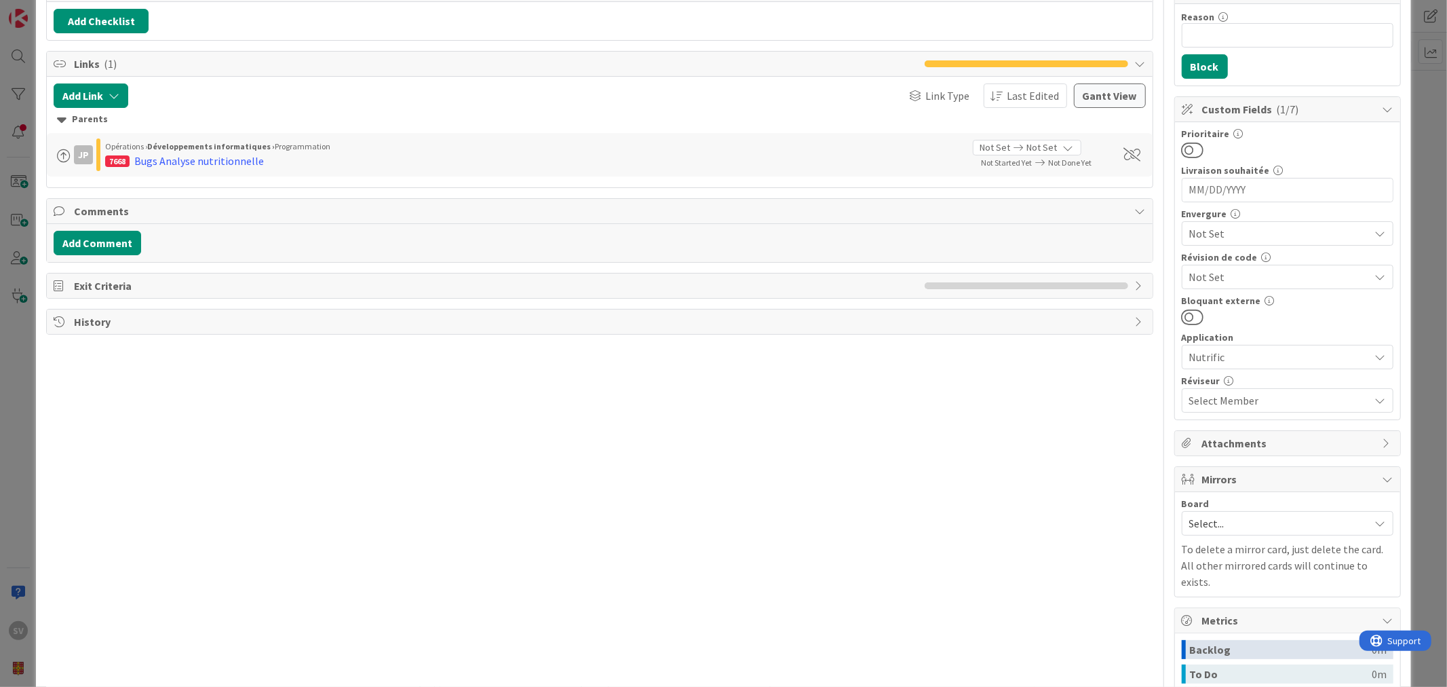
scroll to position [201, 0]
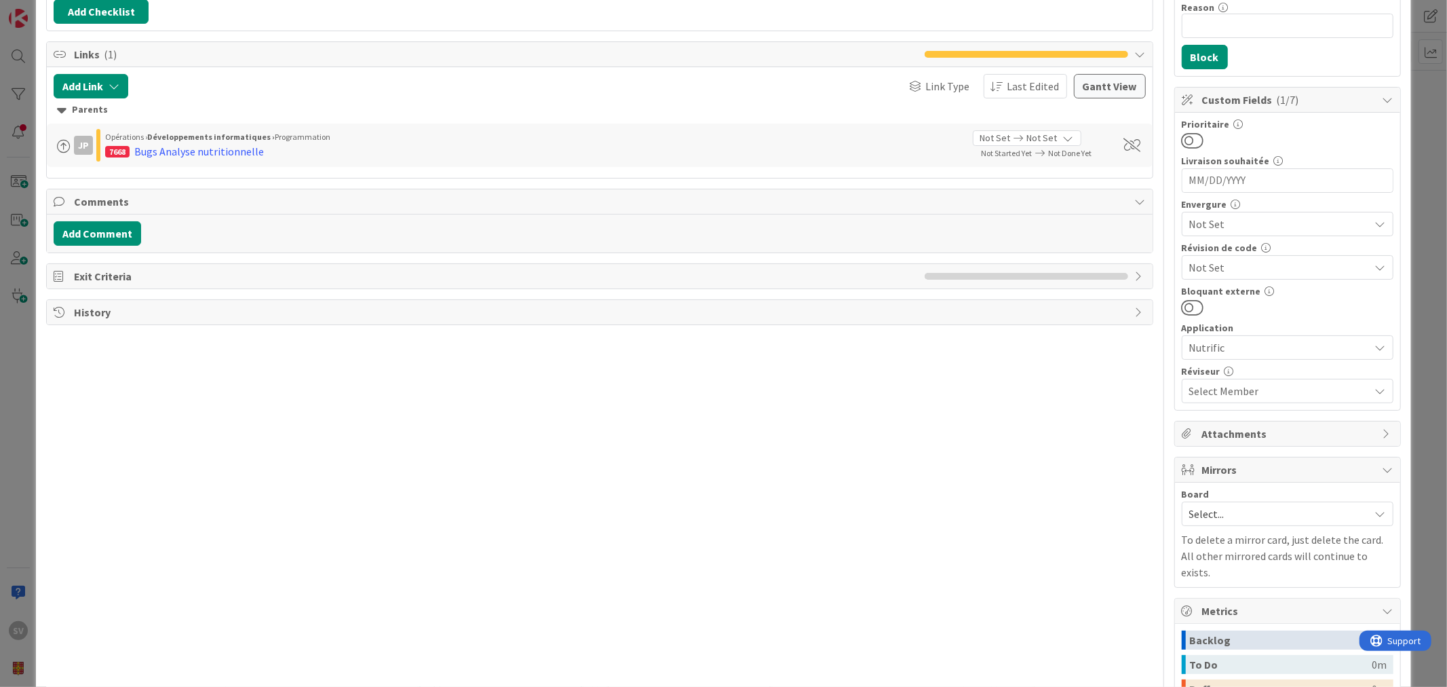
click at [1292, 218] on span "Not Set" at bounding box center [1276, 223] width 174 height 19
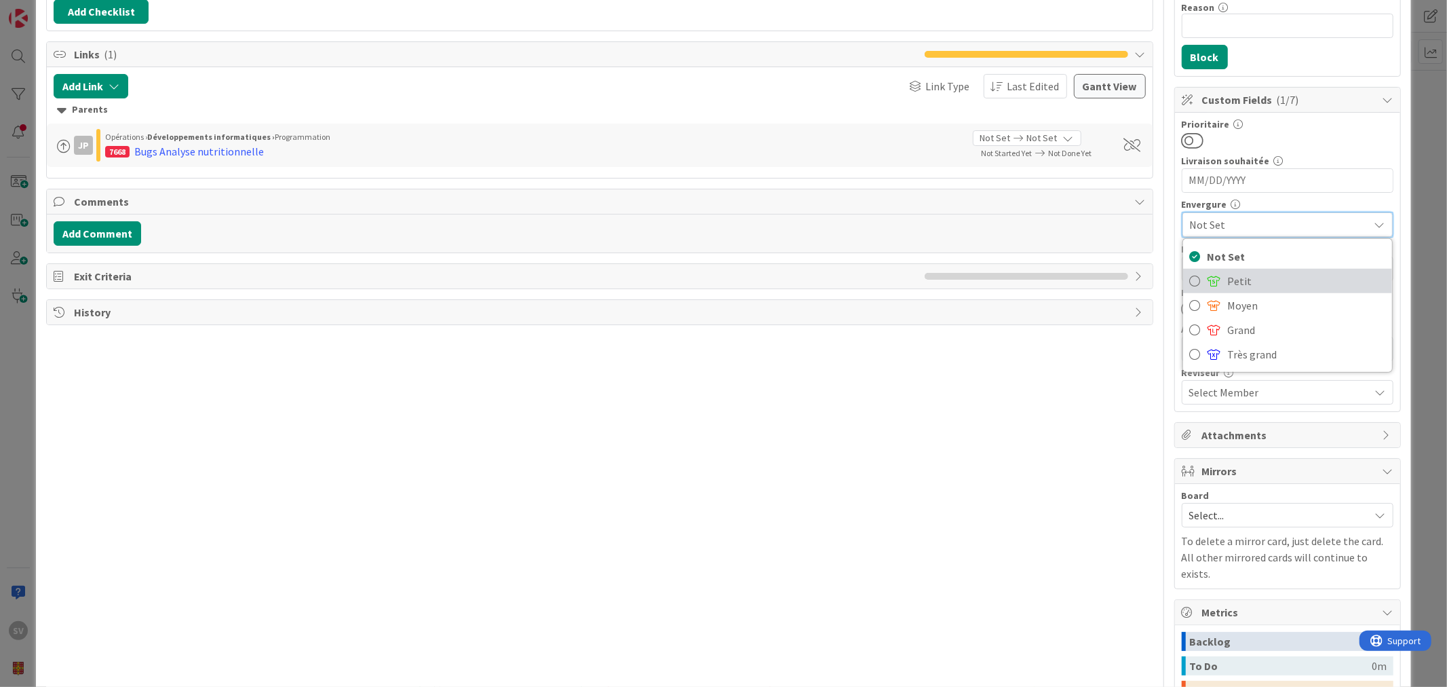
click at [1256, 274] on span "Petit" at bounding box center [1306, 281] width 157 height 20
click at [1312, 228] on span "Petit" at bounding box center [1286, 223] width 153 height 19
click at [1319, 225] on span "Petit" at bounding box center [1286, 224] width 152 height 19
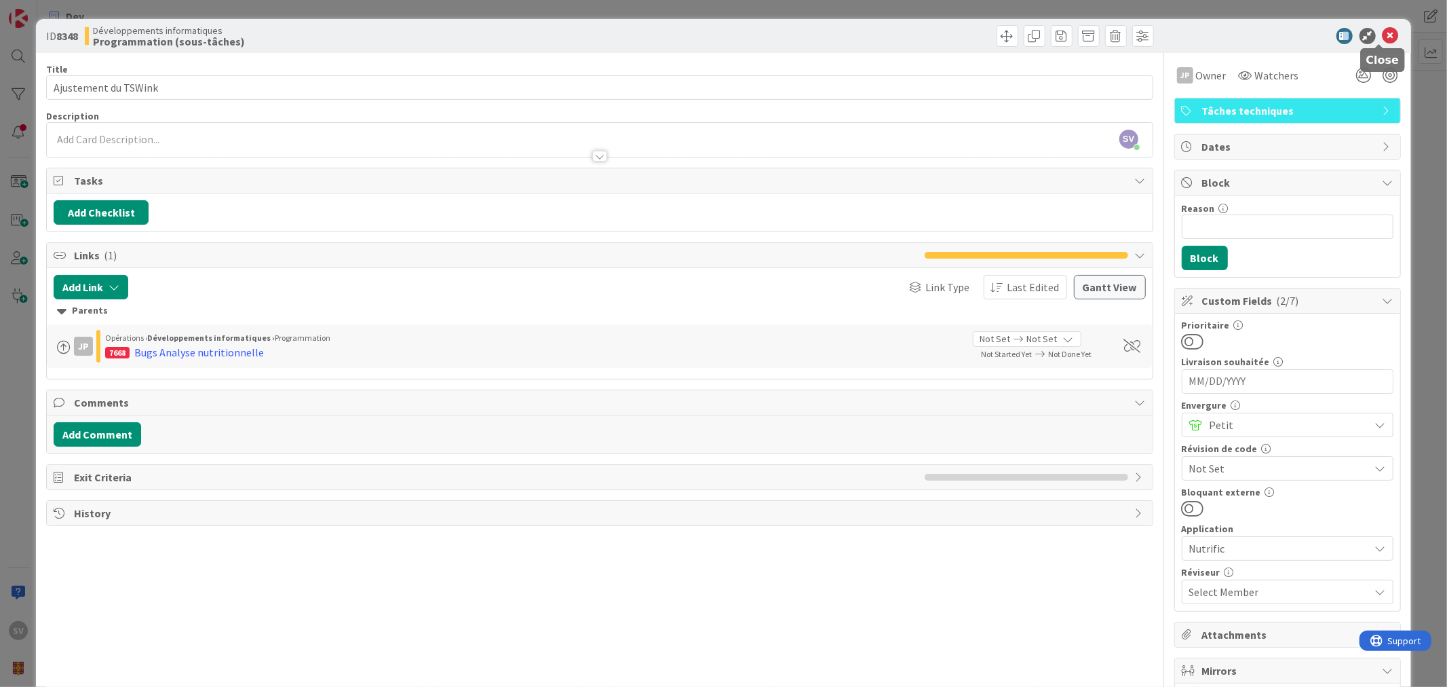
click at [1386, 37] on icon at bounding box center [1391, 36] width 16 height 16
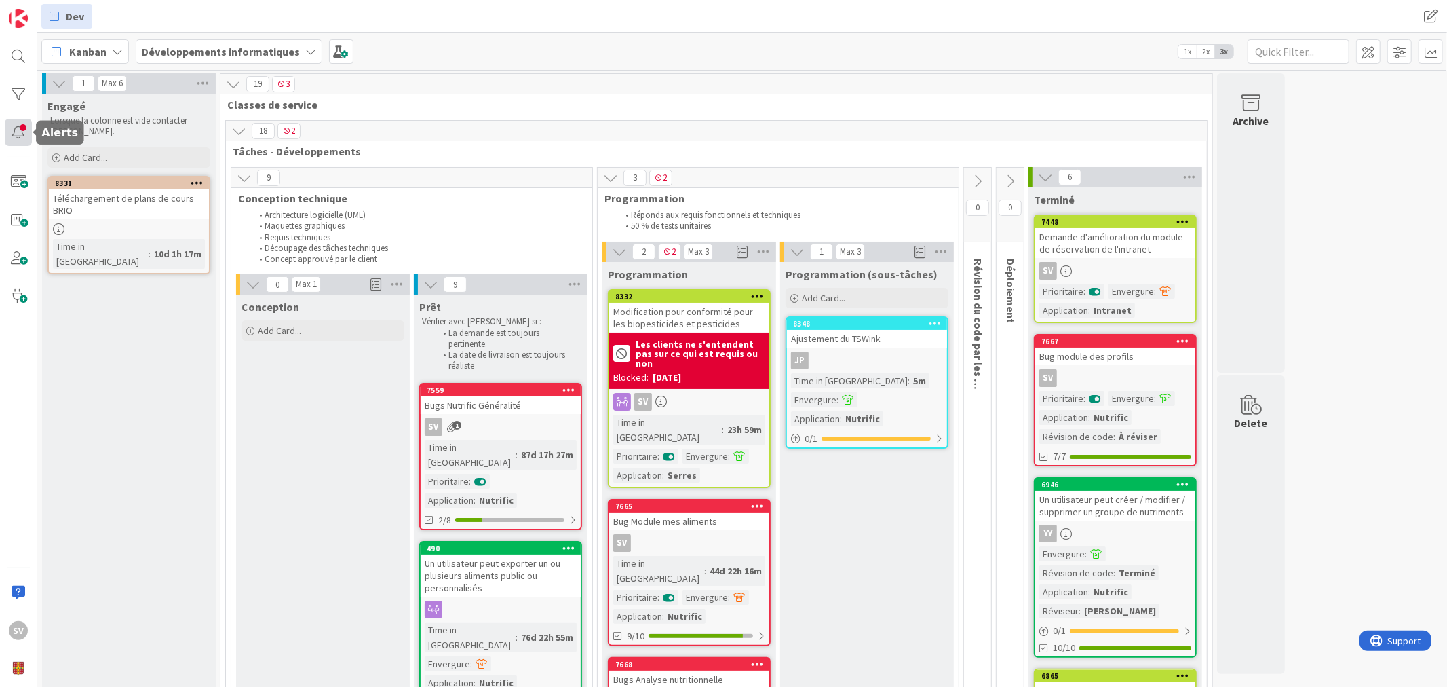
click at [12, 133] on div at bounding box center [18, 132] width 27 height 27
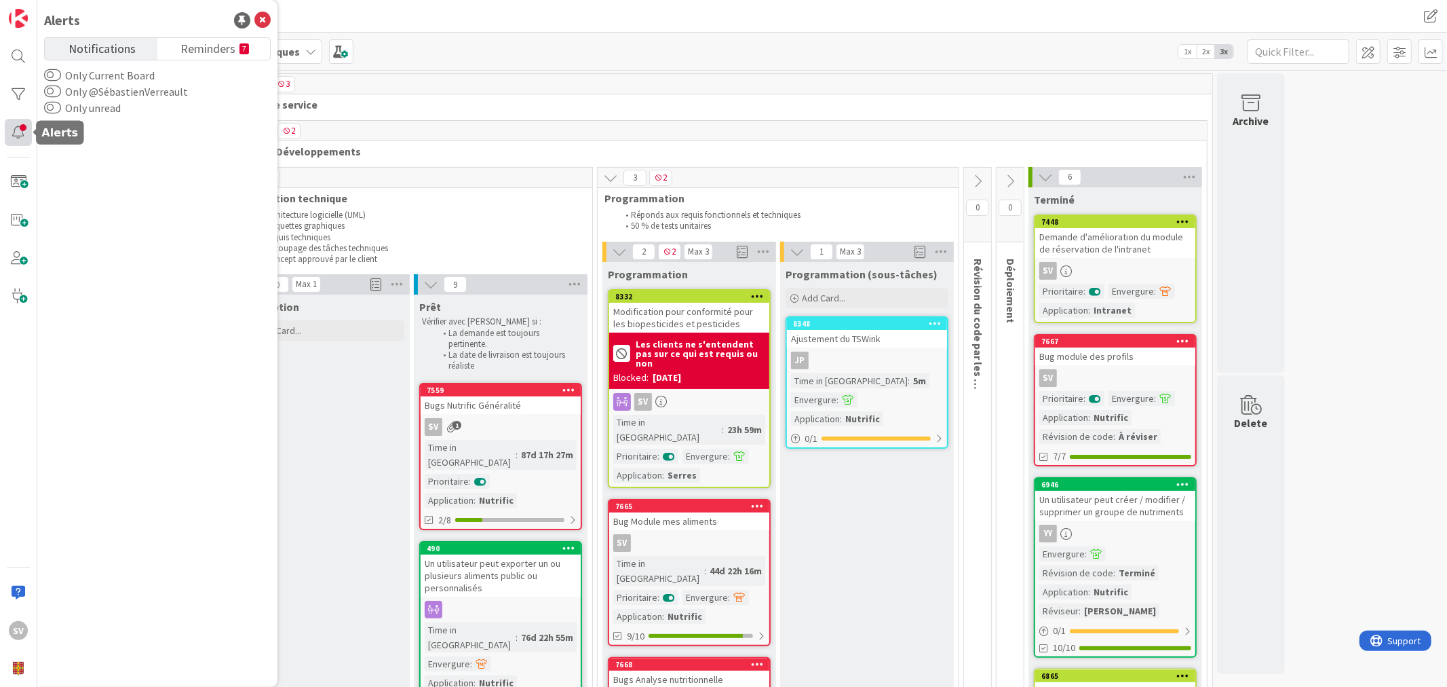
click at [9, 130] on div at bounding box center [18, 132] width 27 height 27
click at [255, 19] on icon at bounding box center [262, 20] width 16 height 16
